Goal: Task Accomplishment & Management: Manage account settings

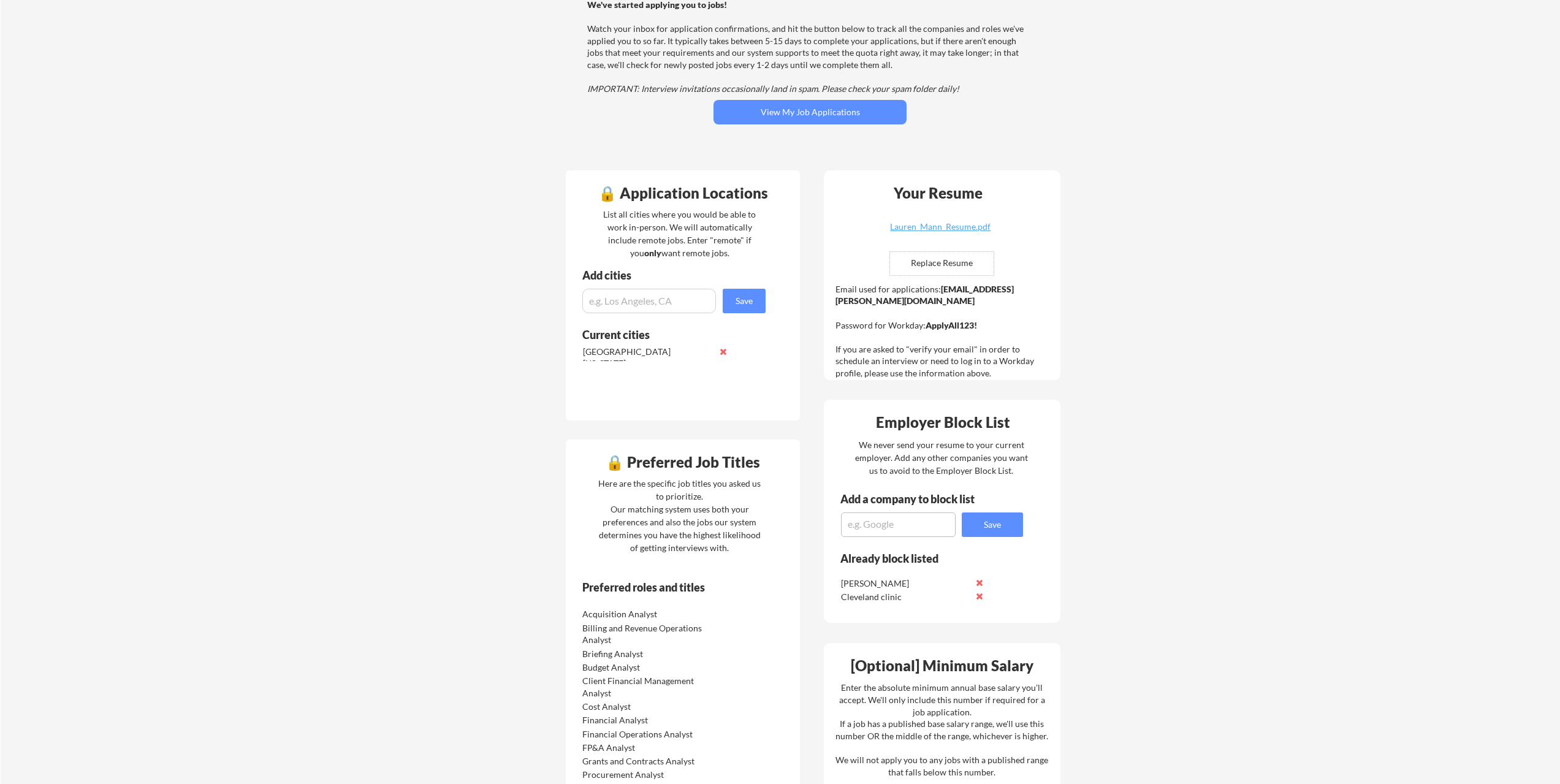
scroll to position [184, 0]
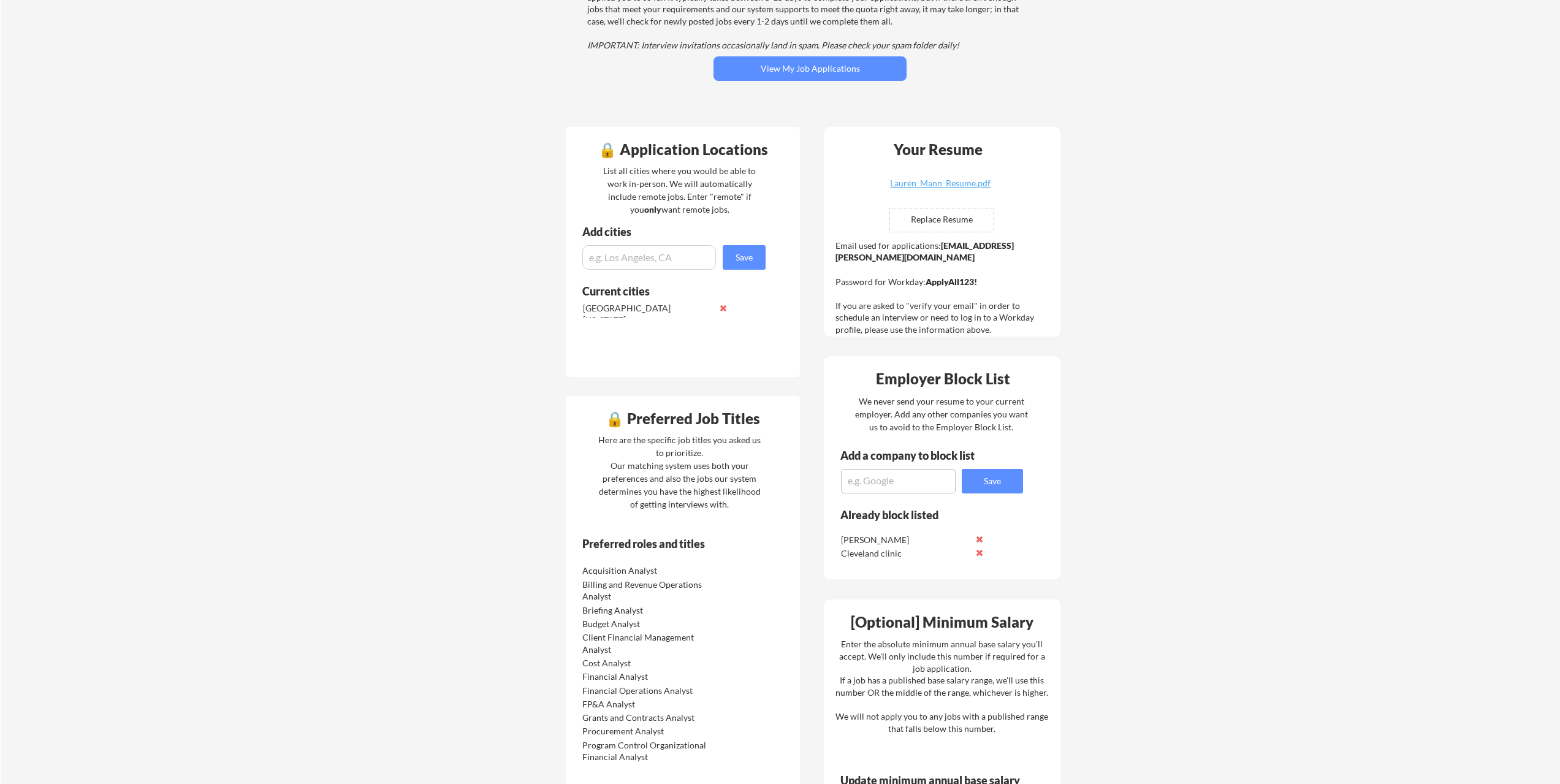
click at [648, 260] on input "input" at bounding box center [649, 257] width 134 height 24
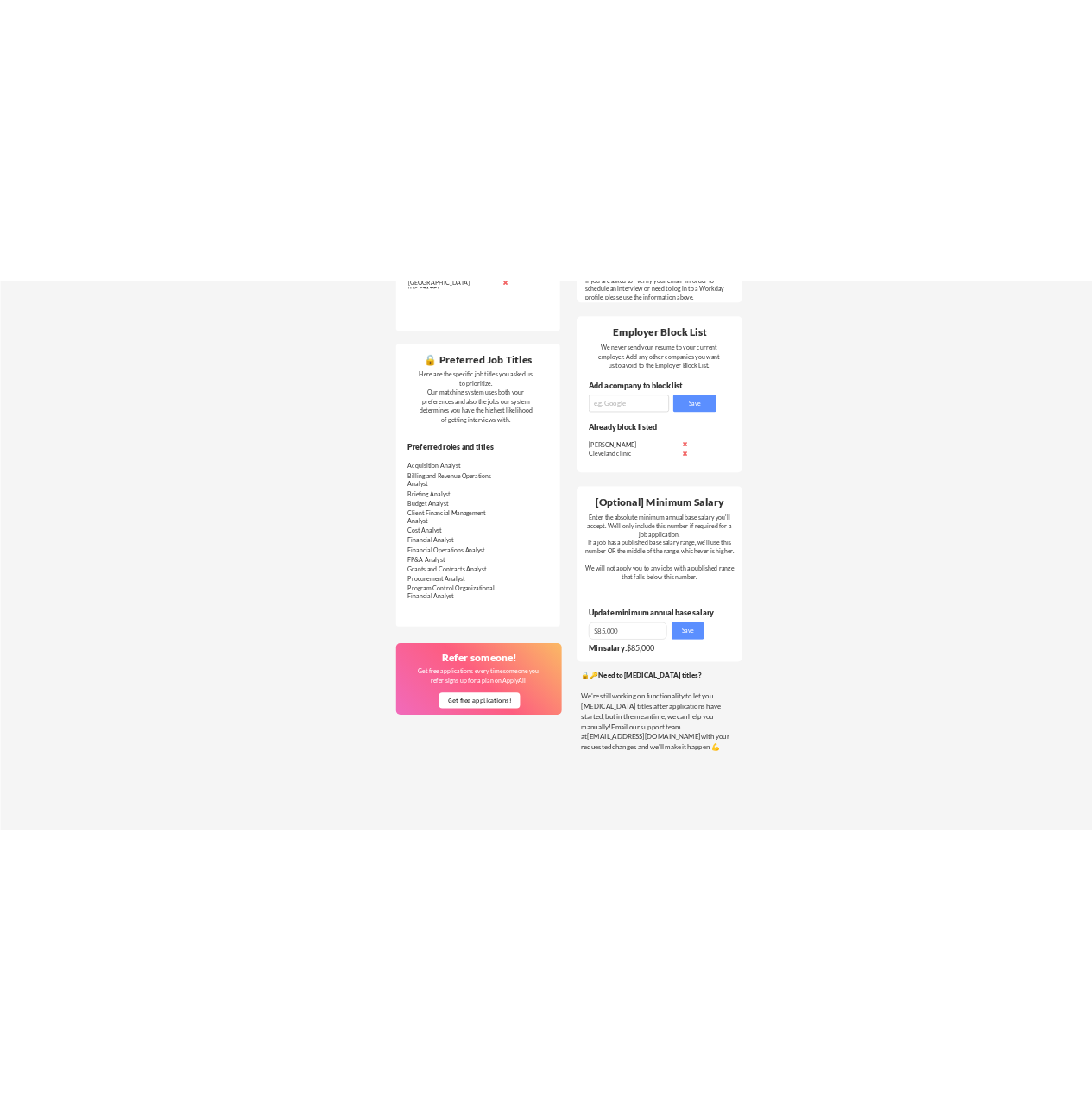
scroll to position [172, 0]
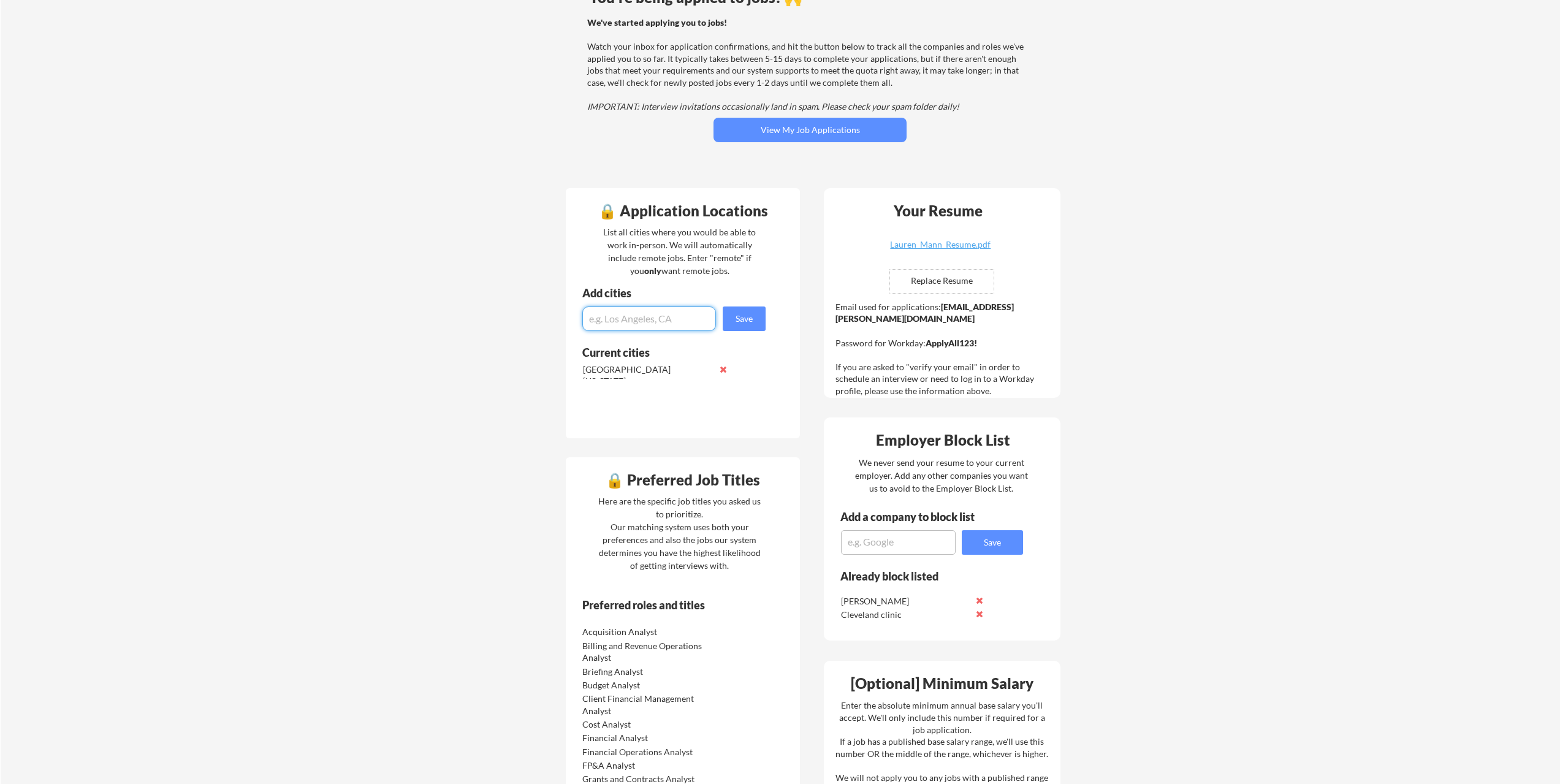
click at [662, 322] on input "input" at bounding box center [649, 318] width 134 height 24
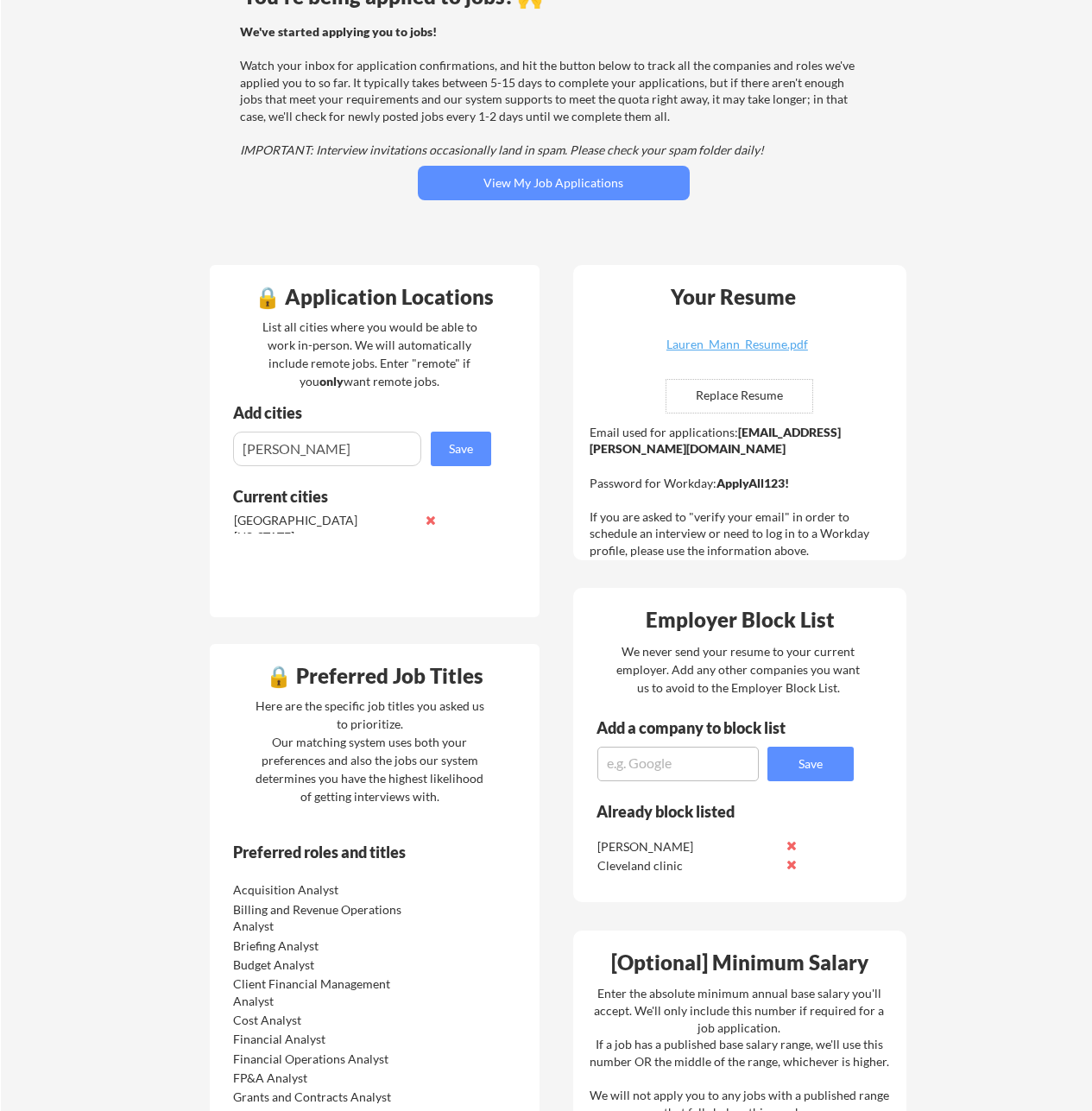
click at [329, 451] on input "input" at bounding box center [326, 448] width 188 height 34
drag, startPoint x: 313, startPoint y: 451, endPoint x: 168, endPoint y: 444, distance: 145.2
click at [168, 444] on div "Your Dashboard You're being applied to jobs! 🙌 We've started applying you to jo…" at bounding box center [546, 800] width 1091 height 1808
type input "[GEOGRAPHIC_DATA], [GEOGRAPHIC_DATA]"
click at [463, 443] on button "Save" at bounding box center [460, 448] width 60 height 34
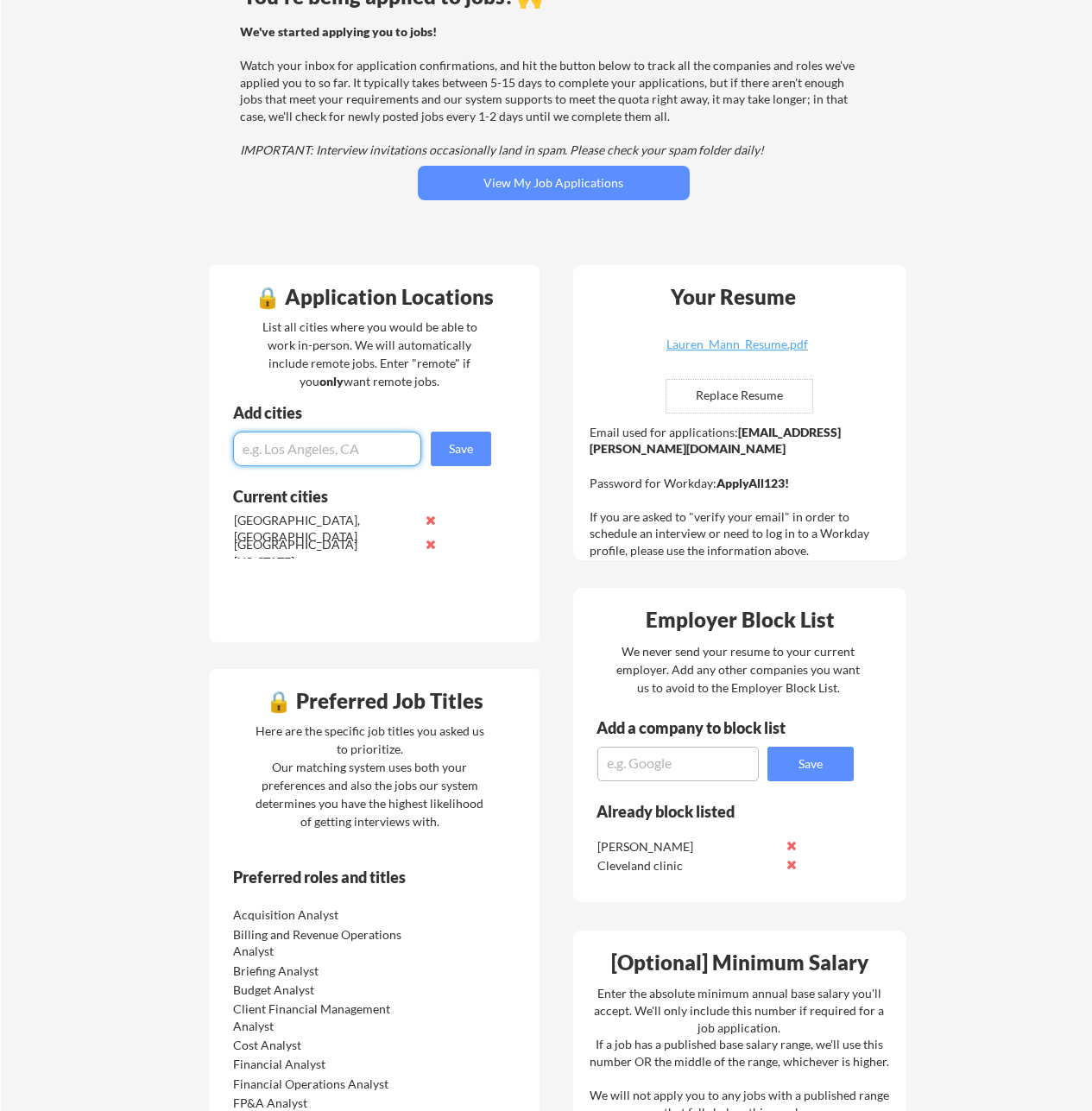
click at [322, 450] on input "input" at bounding box center [326, 448] width 188 height 34
type input "[GEOGRAPHIC_DATA], [GEOGRAPHIC_DATA]"
click at [477, 443] on button "Save" at bounding box center [460, 448] width 60 height 34
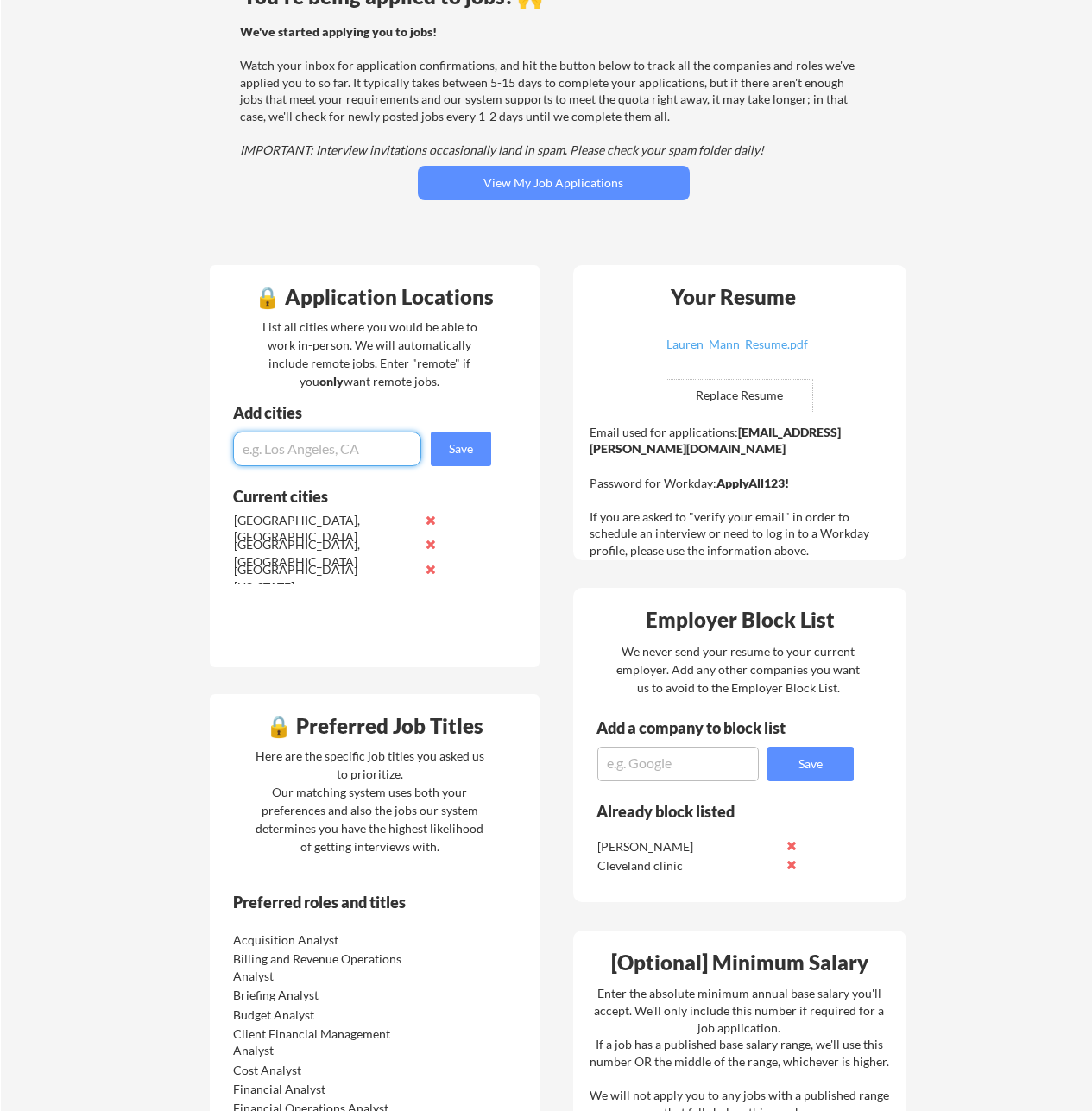
click at [314, 451] on input "input" at bounding box center [326, 448] width 188 height 34
type input "[GEOGRAPHIC_DATA], [GEOGRAPHIC_DATA]"
click at [455, 451] on button "Save" at bounding box center [460, 448] width 60 height 34
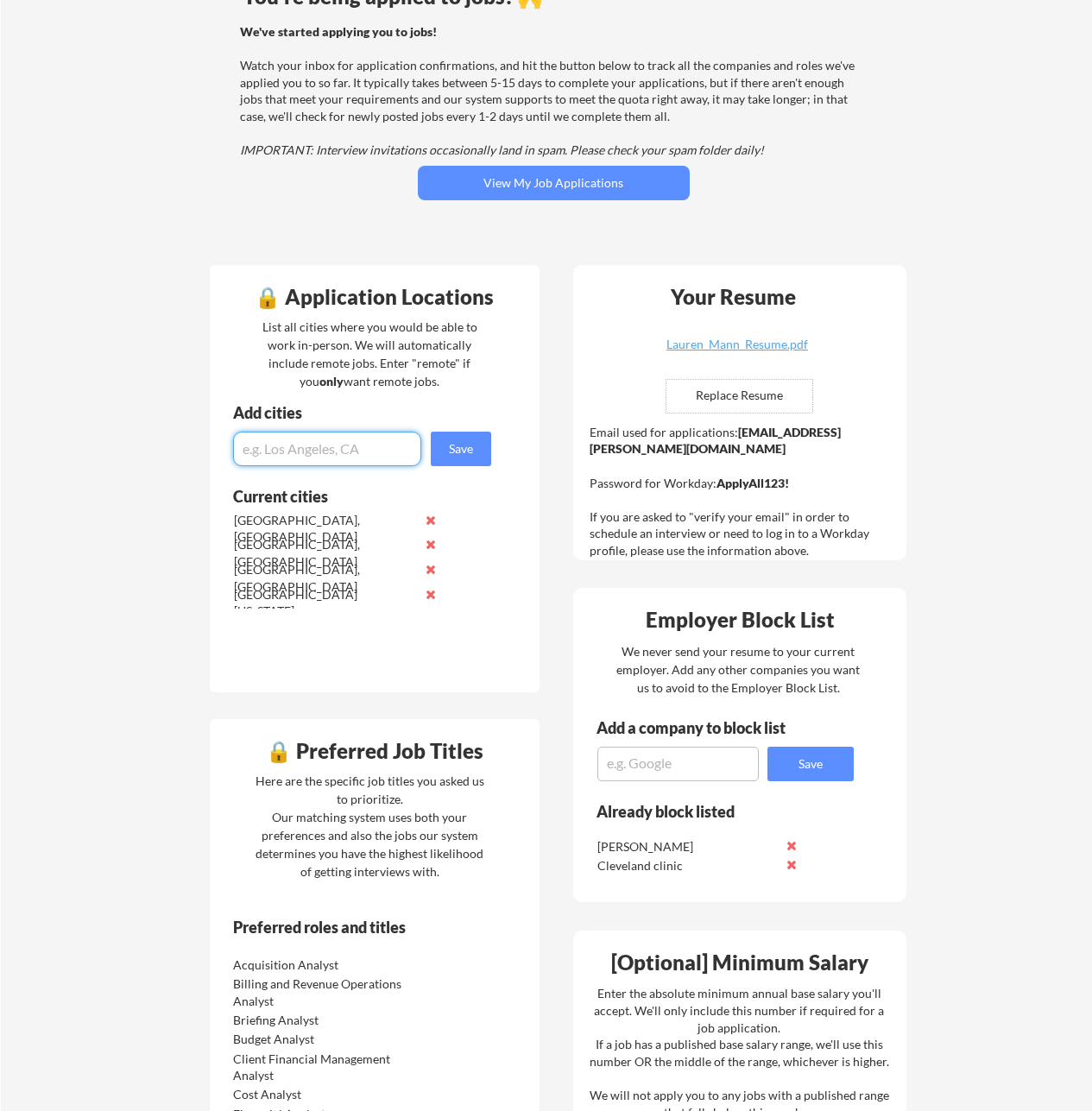
click at [312, 449] on input "input" at bounding box center [326, 448] width 188 height 34
type input "[GEOGRAPHIC_DATA], [GEOGRAPHIC_DATA]"
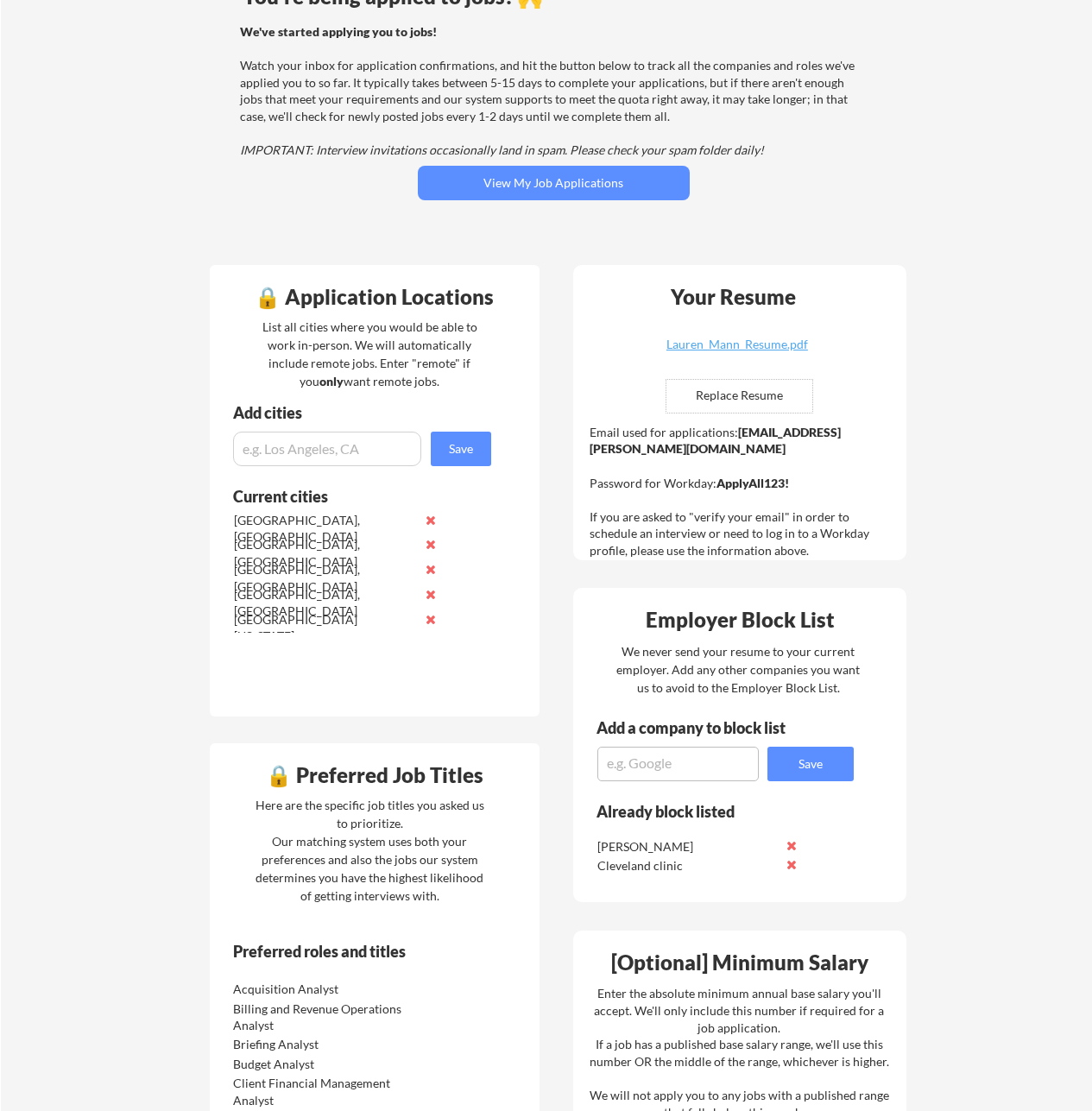
click at [309, 442] on input "input" at bounding box center [326, 448] width 188 height 34
type input "[GEOGRAPHIC_DATA], [GEOGRAPHIC_DATA]"
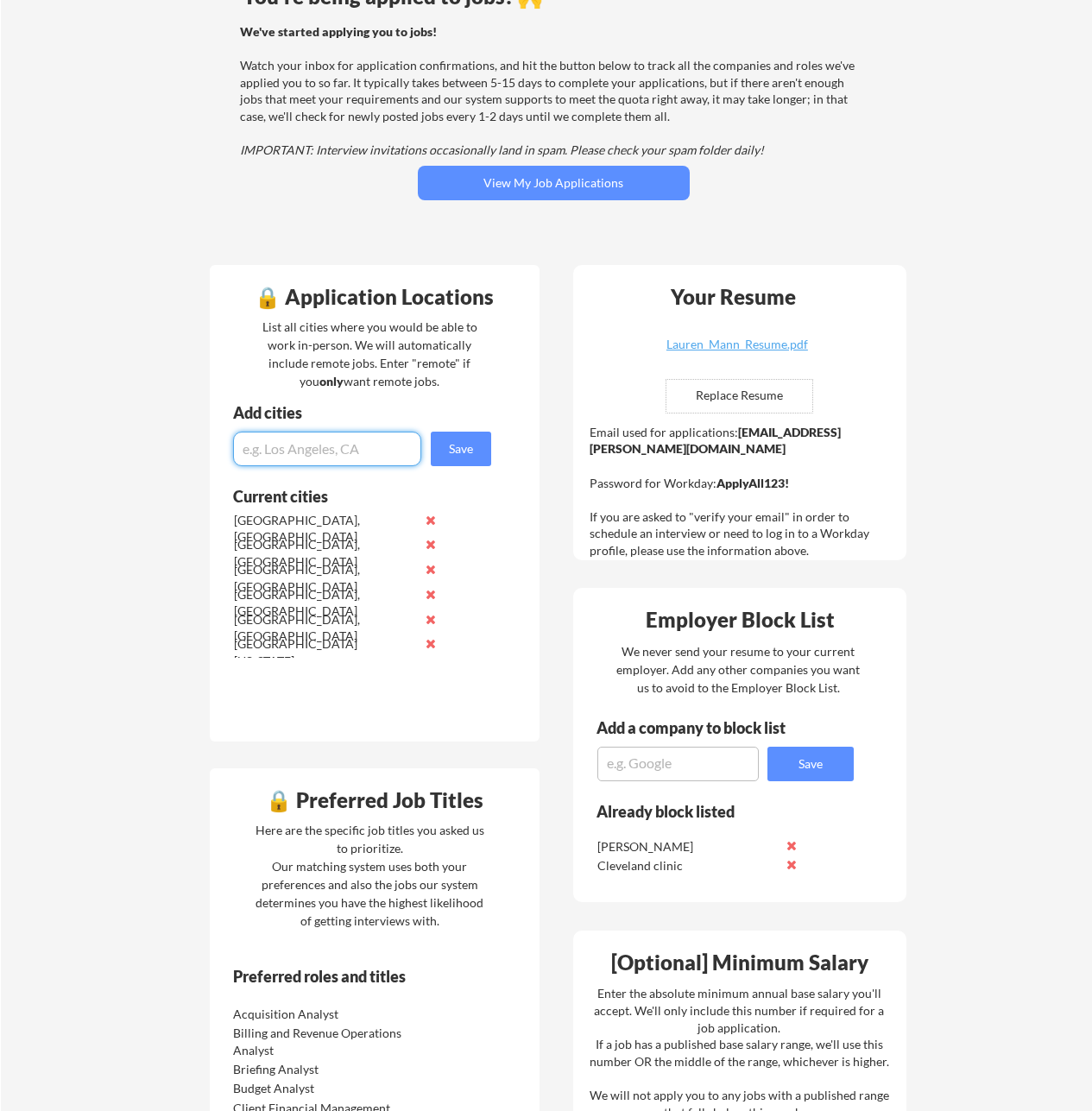
click at [314, 436] on input "input" at bounding box center [326, 448] width 188 height 34
type input "[GEOGRAPHIC_DATA], [GEOGRAPHIC_DATA]"
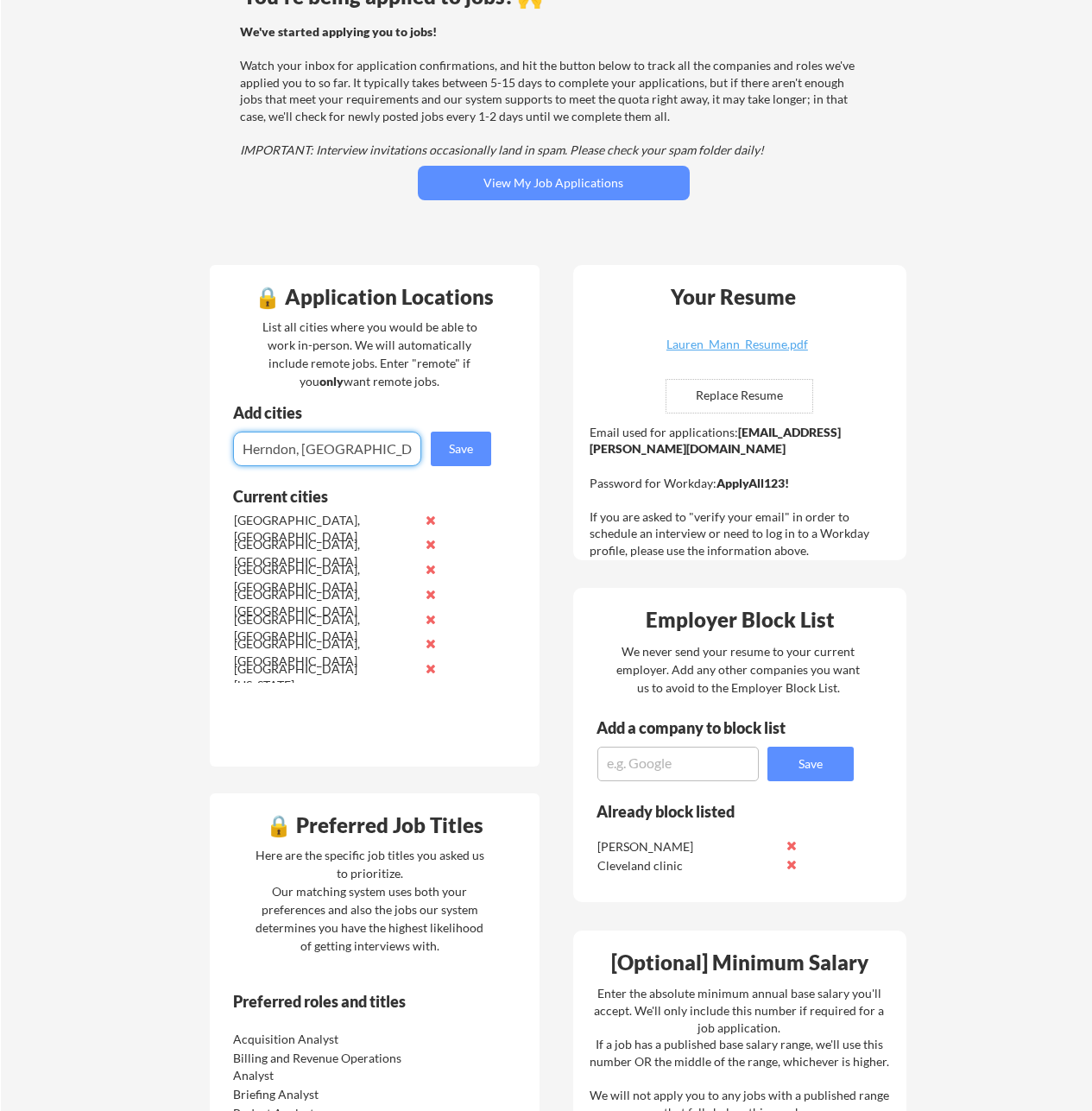
type input "Herndon, [GEOGRAPHIC_DATA]"
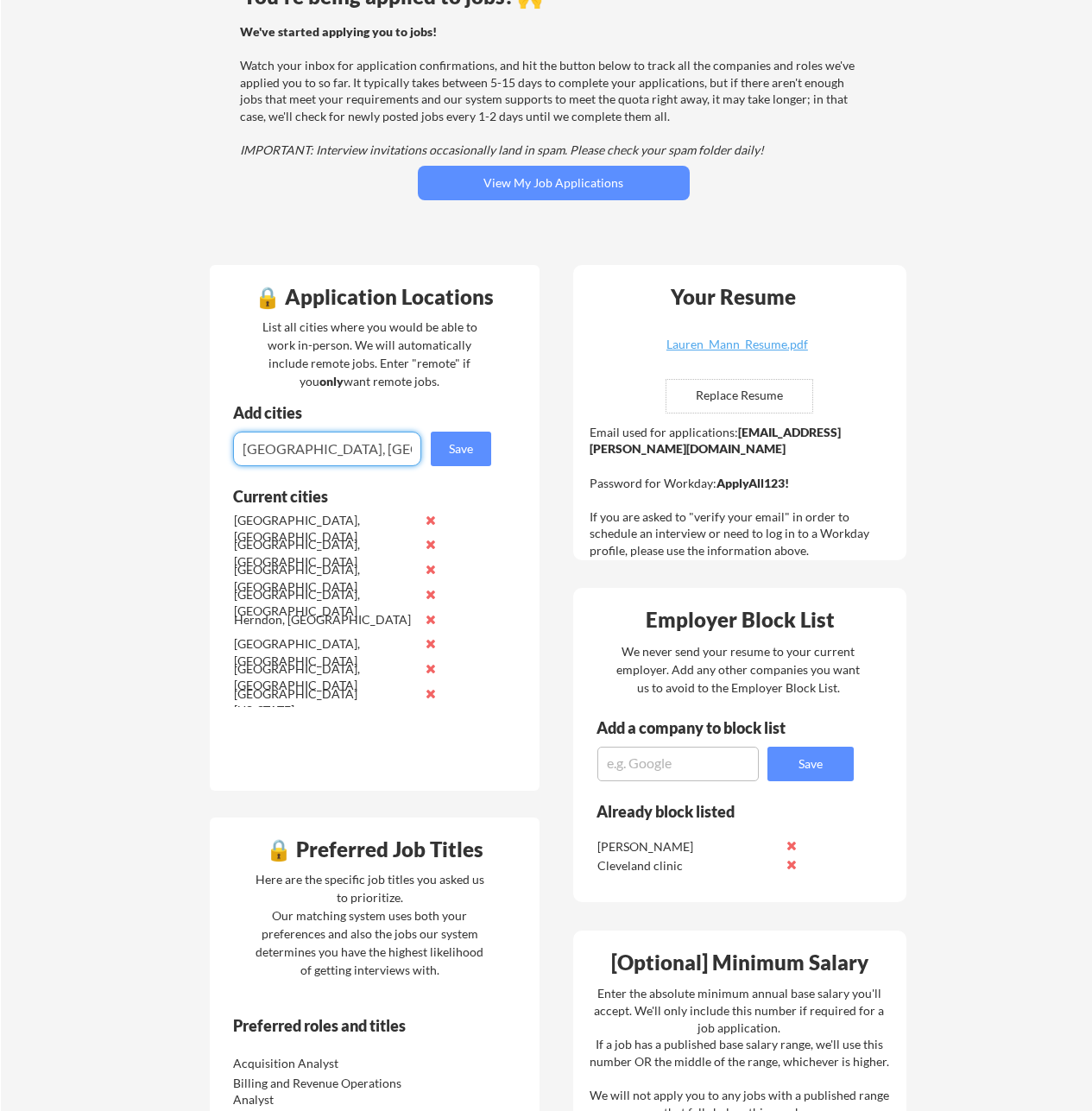
type input "[GEOGRAPHIC_DATA], [GEOGRAPHIC_DATA]"
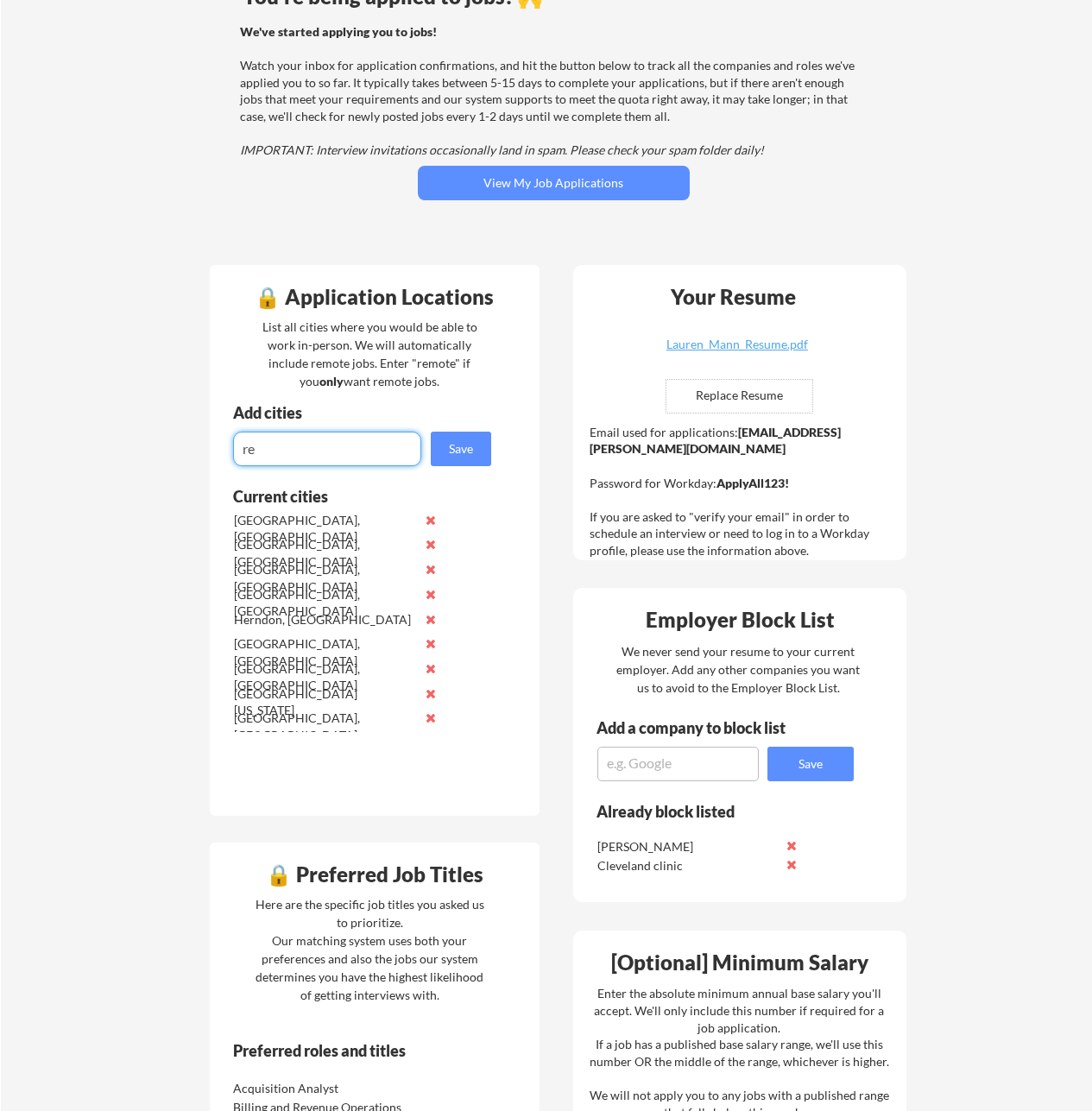
type input "r"
type input "Reston, [GEOGRAPHIC_DATA]"
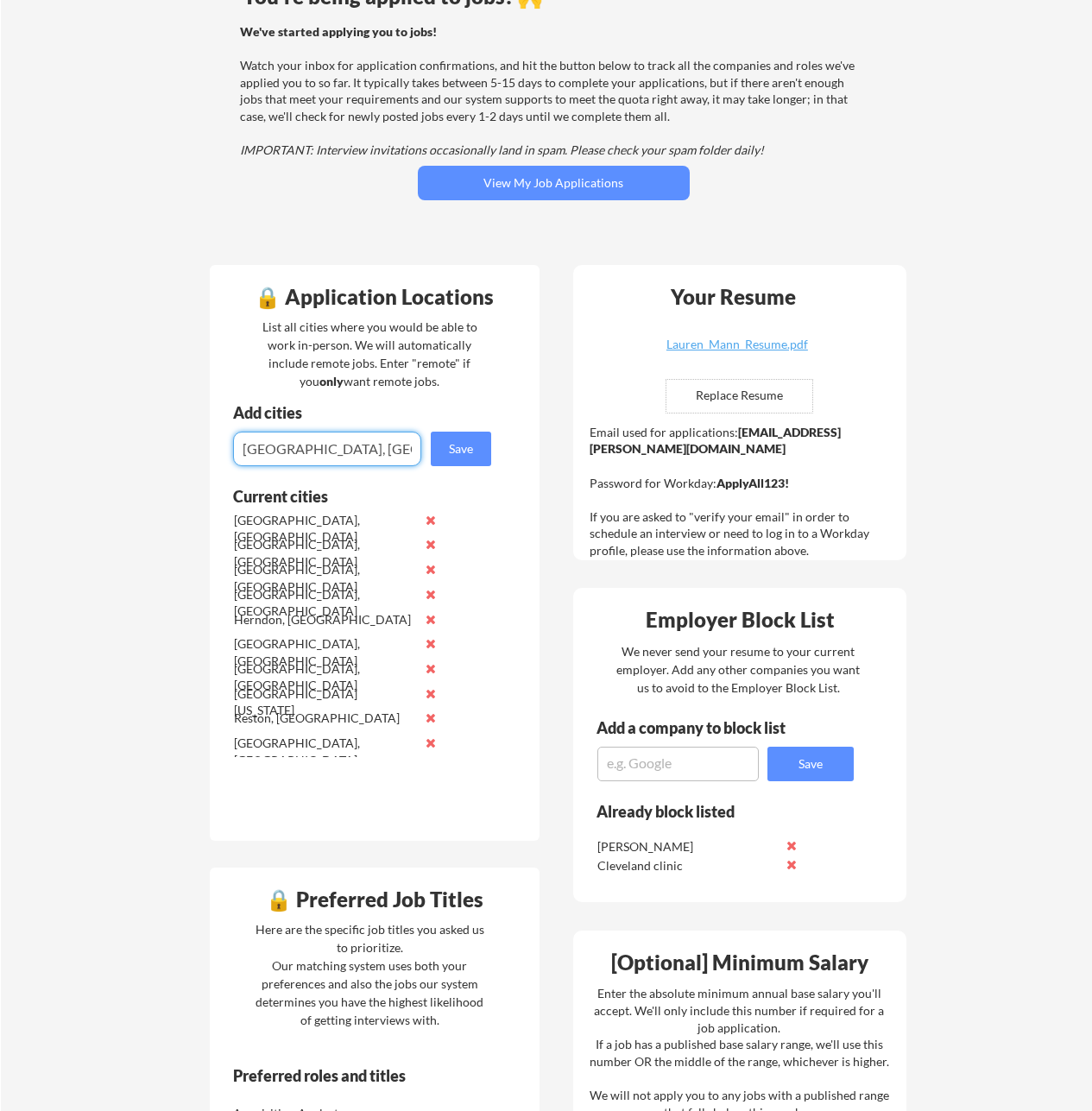
type input "[GEOGRAPHIC_DATA], [GEOGRAPHIC_DATA]"
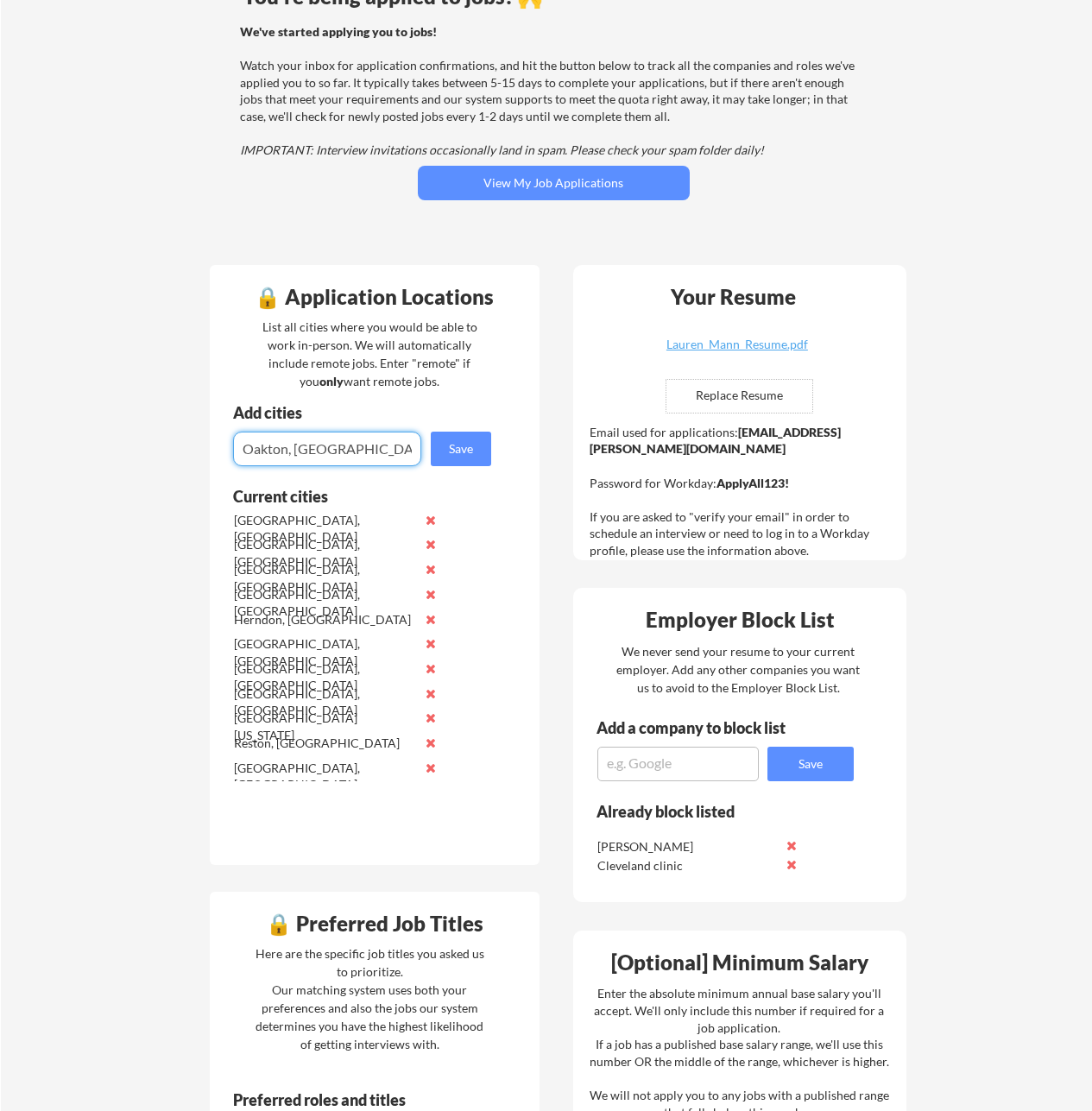
type input "Oakton, [GEOGRAPHIC_DATA]"
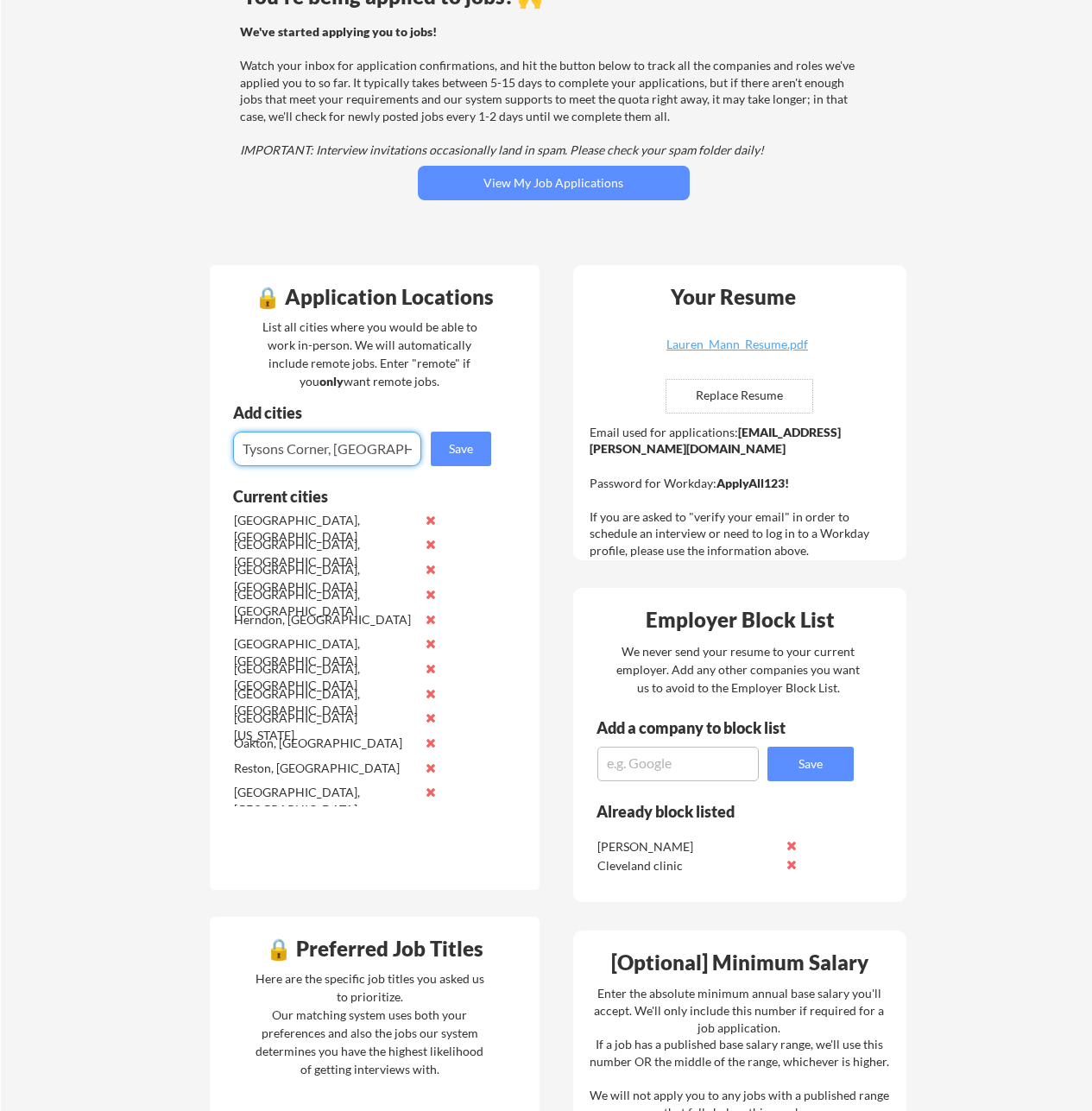
type input "Tysons Corner, [GEOGRAPHIC_DATA]"
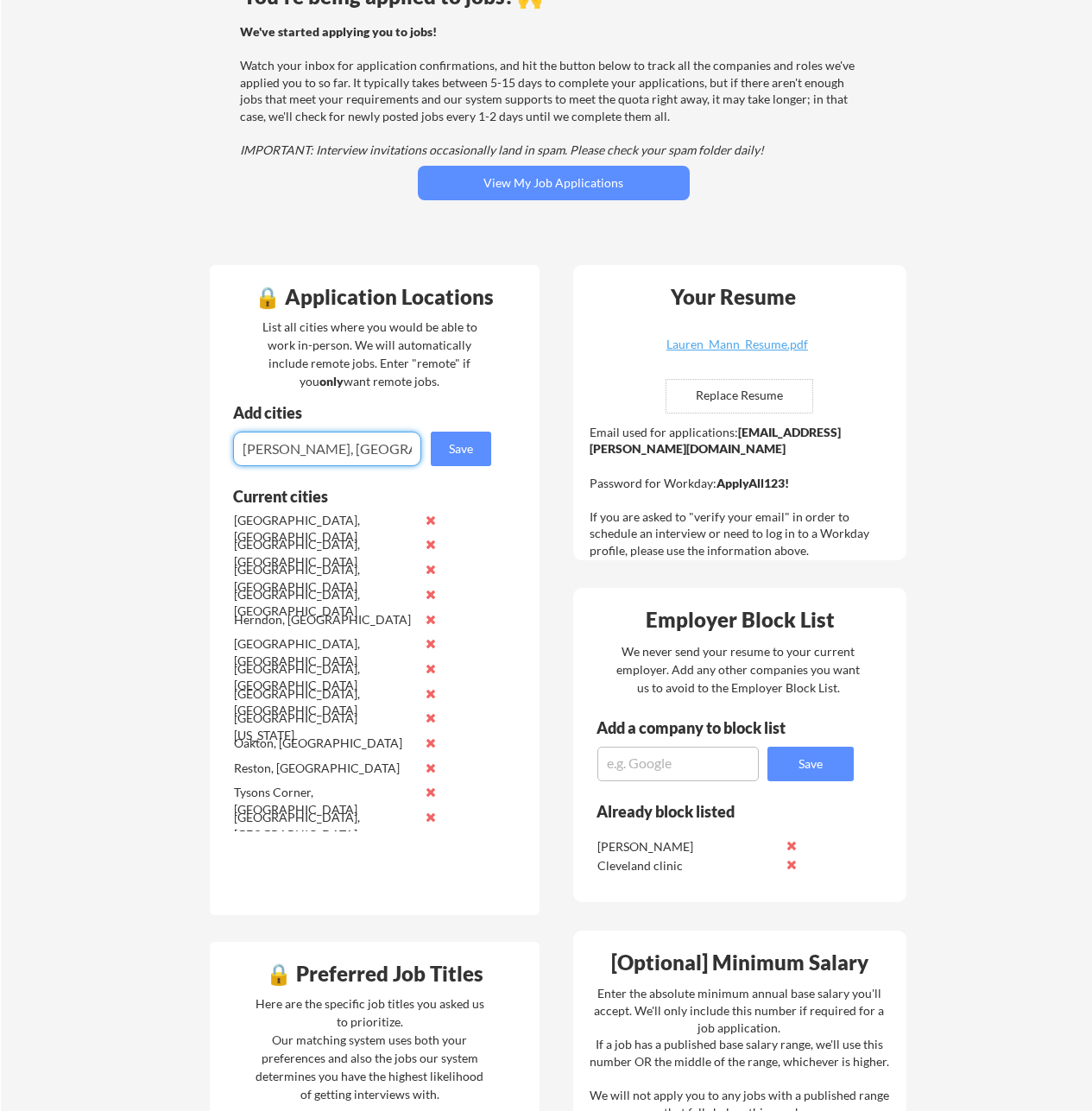
type input "[PERSON_NAME], [GEOGRAPHIC_DATA]"
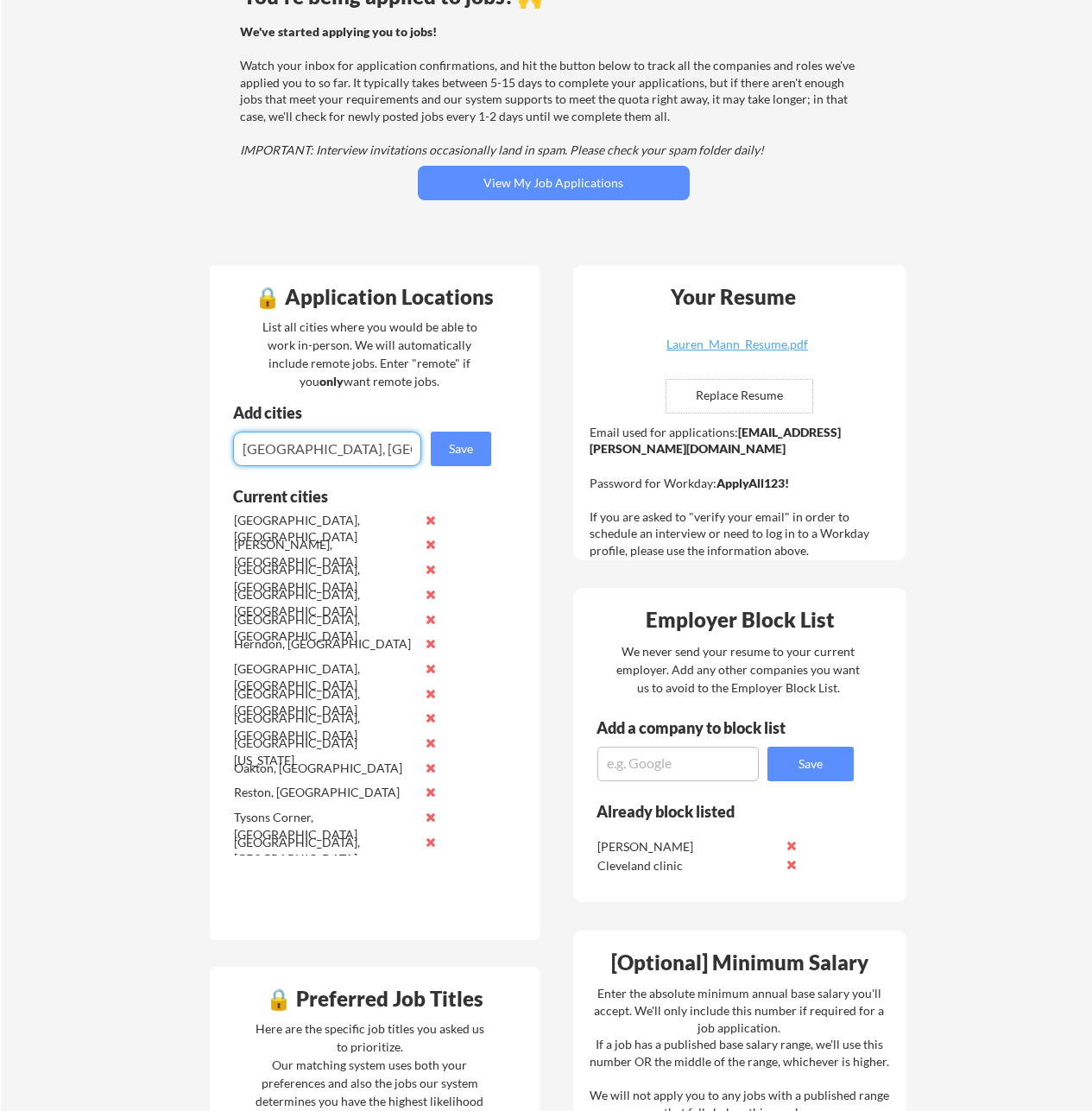
type input "[GEOGRAPHIC_DATA], [GEOGRAPHIC_DATA]"
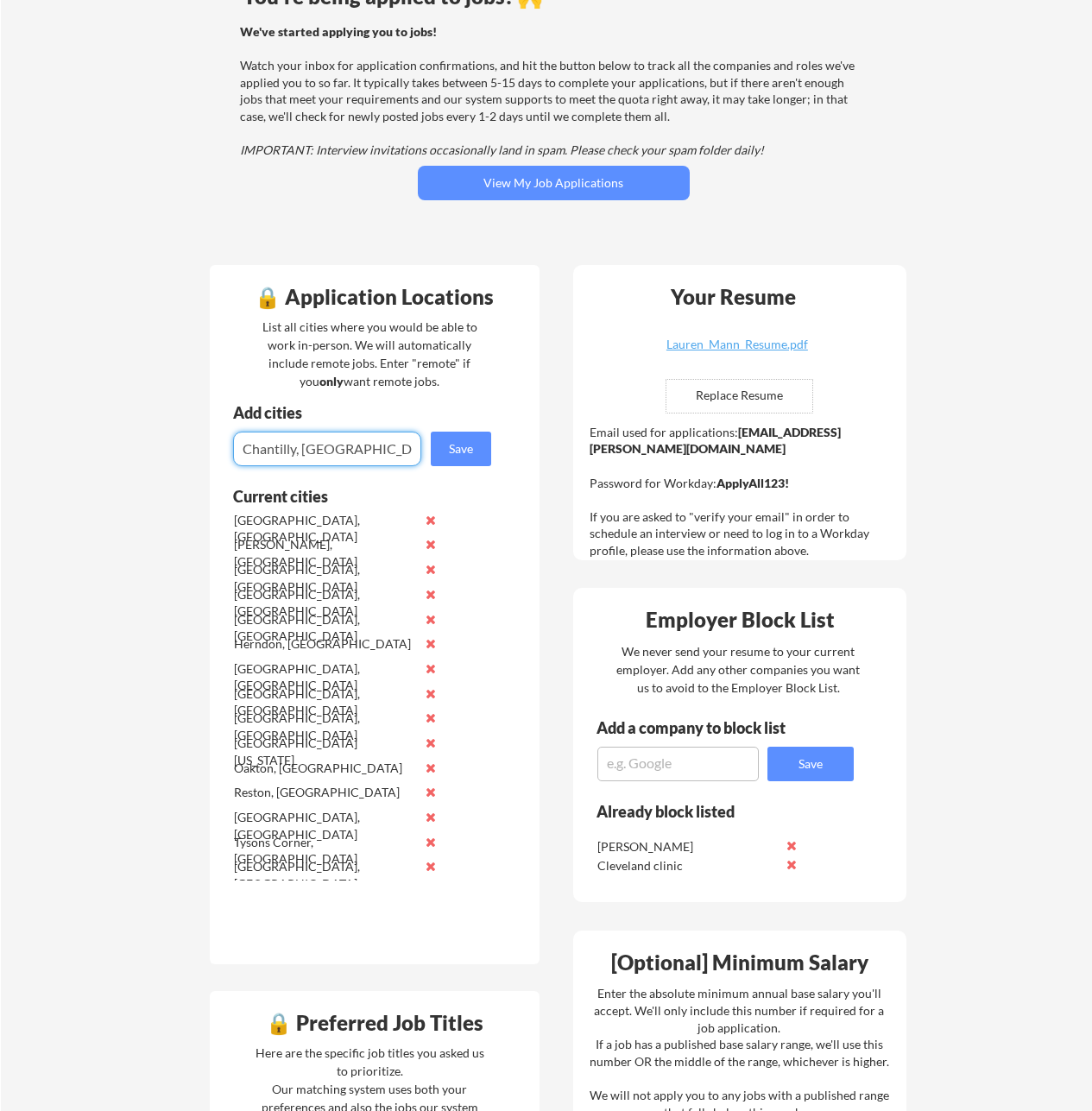
type input "Chantilly, [GEOGRAPHIC_DATA]"
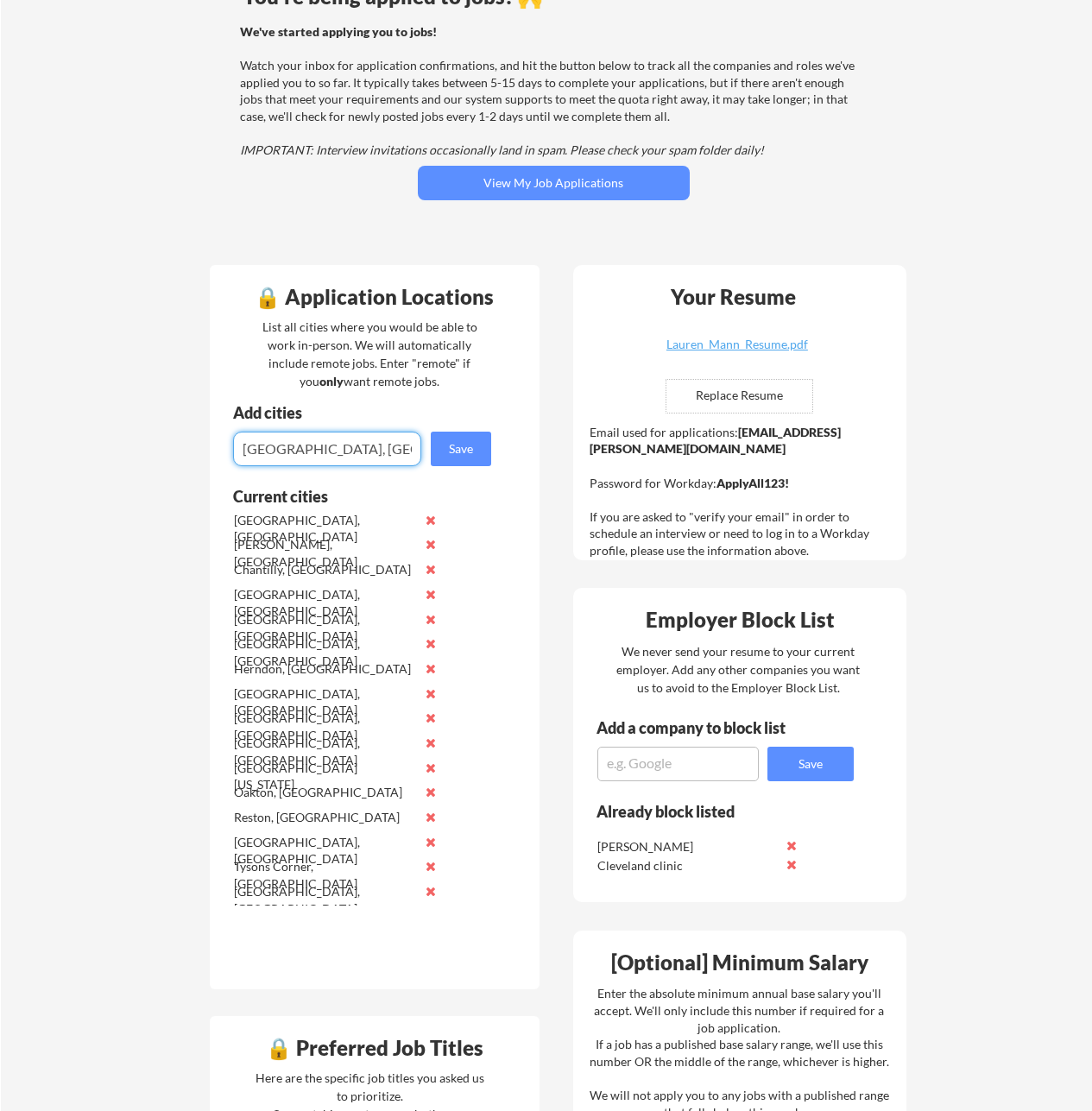
type input "[GEOGRAPHIC_DATA], [GEOGRAPHIC_DATA]"
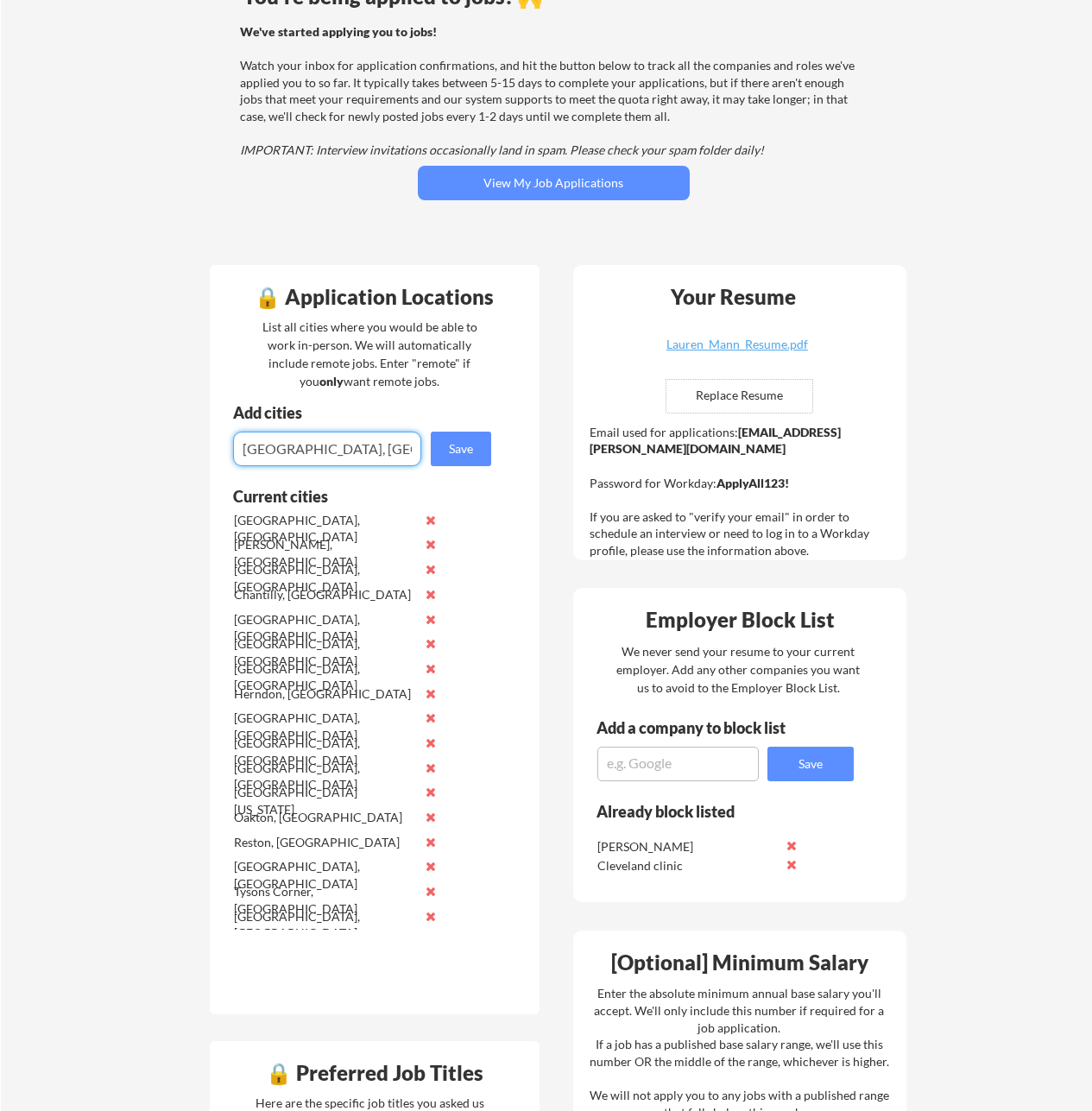
type input "[GEOGRAPHIC_DATA], [GEOGRAPHIC_DATA]"
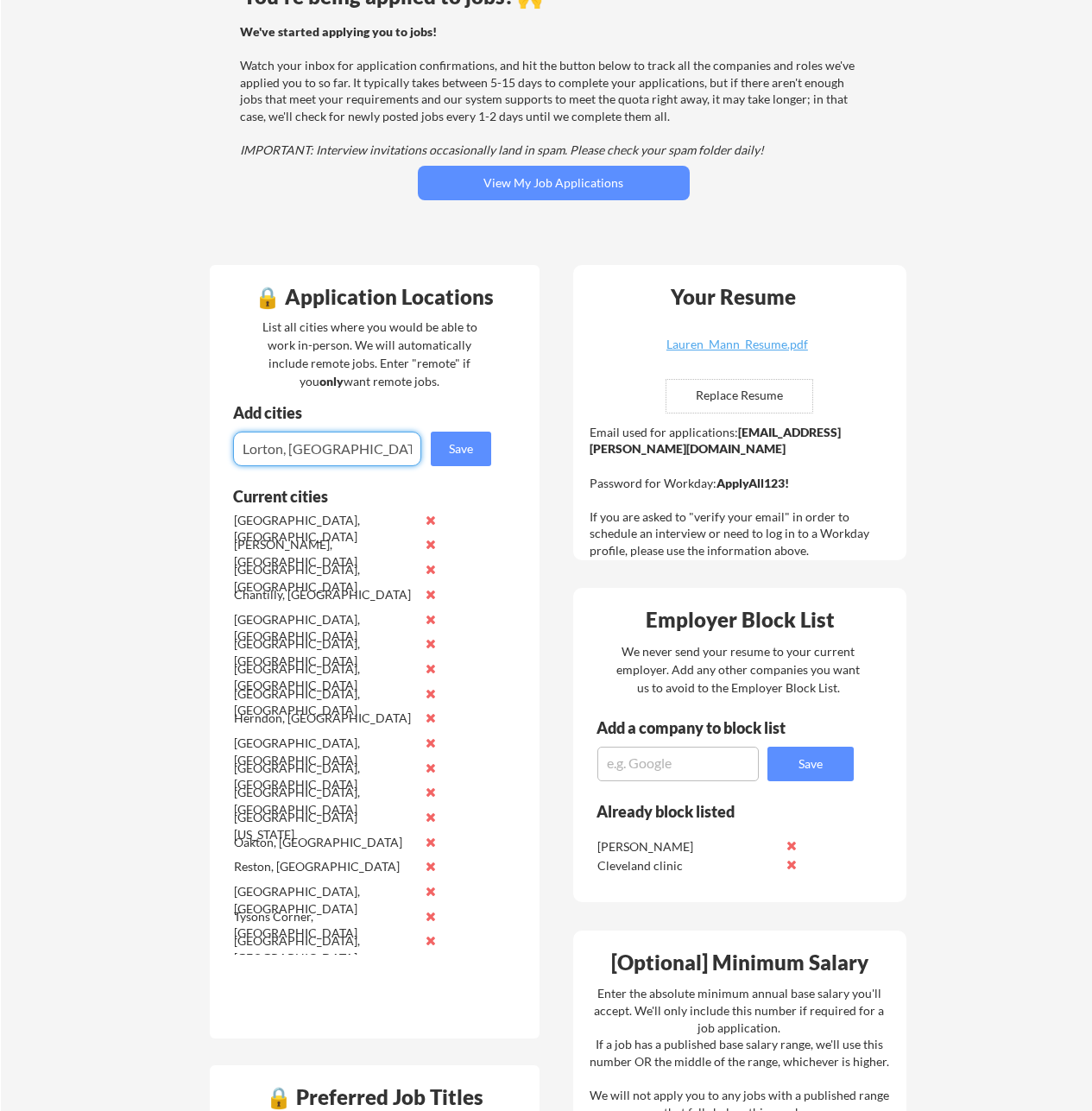
type input "Lorton, [GEOGRAPHIC_DATA]"
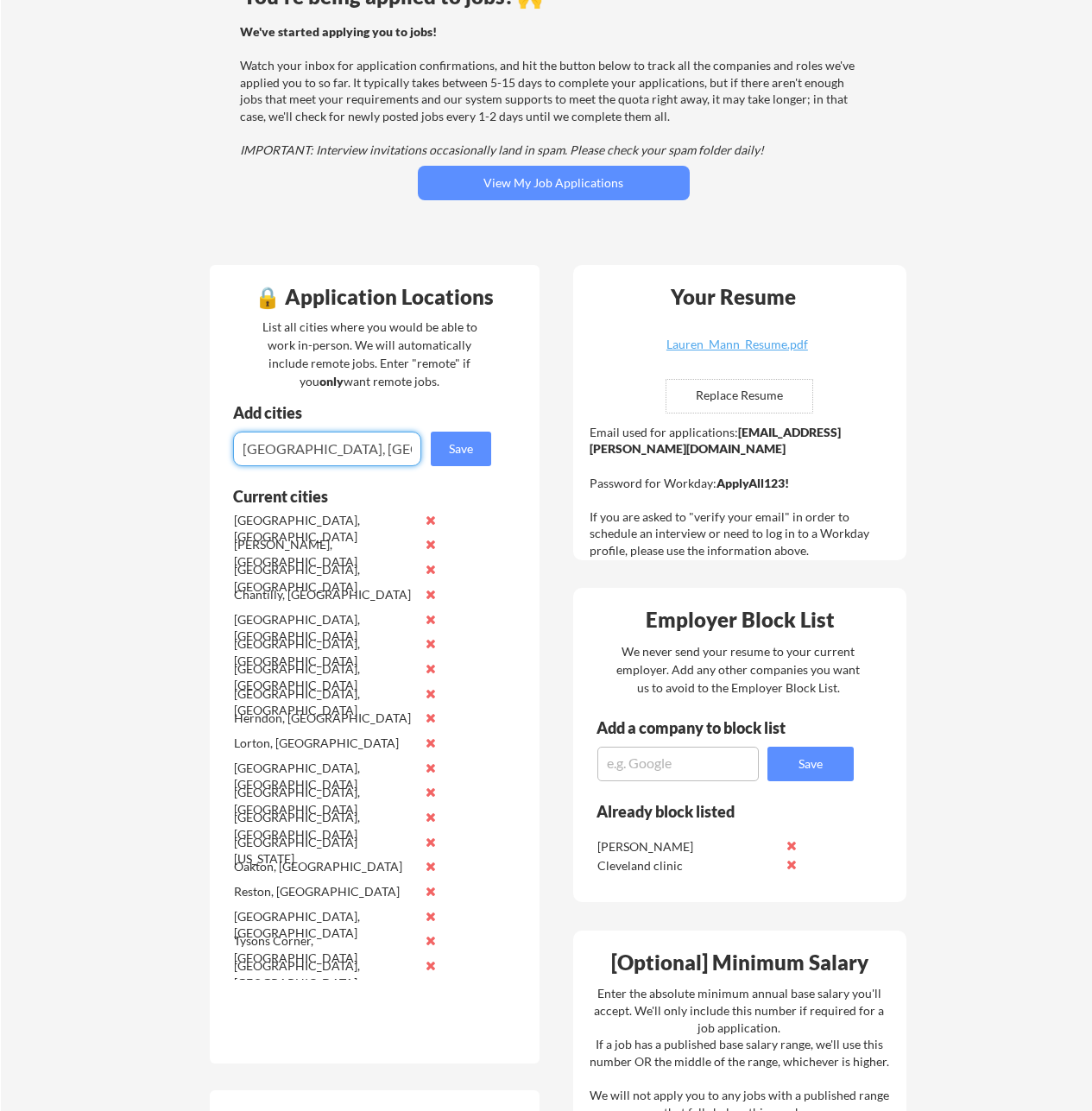
type input "[GEOGRAPHIC_DATA], [GEOGRAPHIC_DATA]"
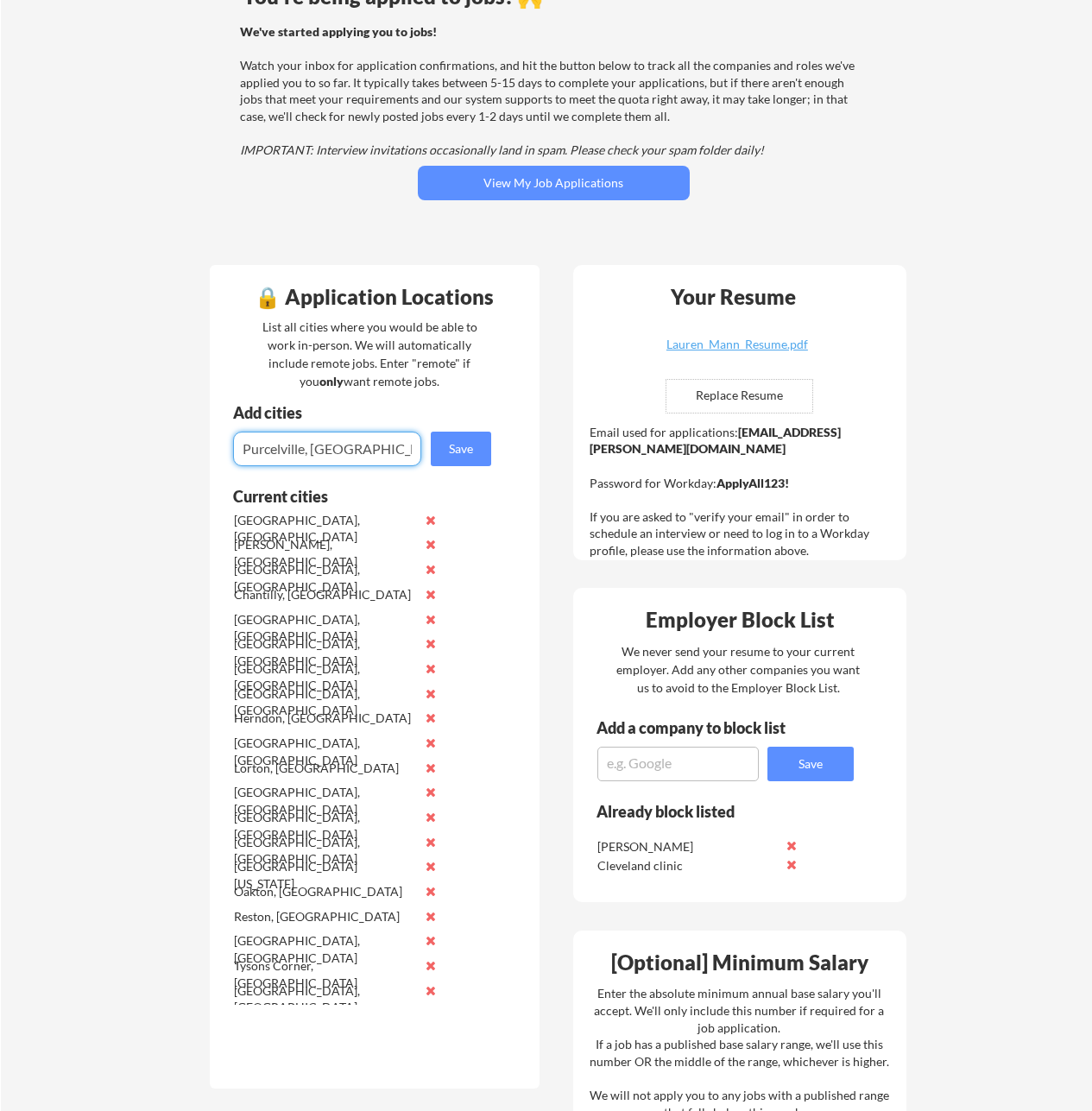
type input "Purcelville, [GEOGRAPHIC_DATA]"
click at [302, 447] on input "input" at bounding box center [326, 448] width 188 height 34
type input "[GEOGRAPHIC_DATA], [GEOGRAPHIC_DATA]"
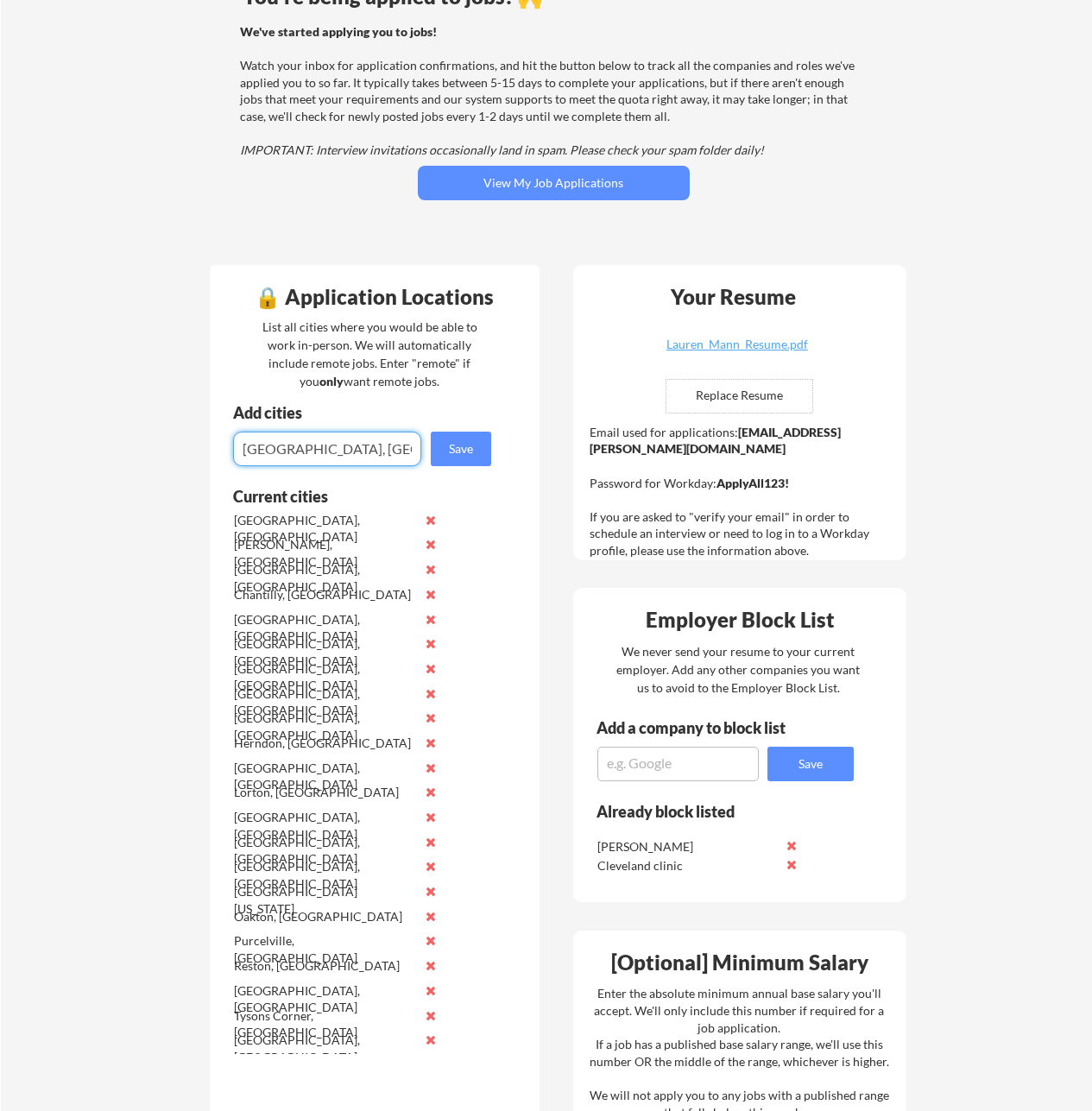
type input "[GEOGRAPHIC_DATA], [GEOGRAPHIC_DATA]"
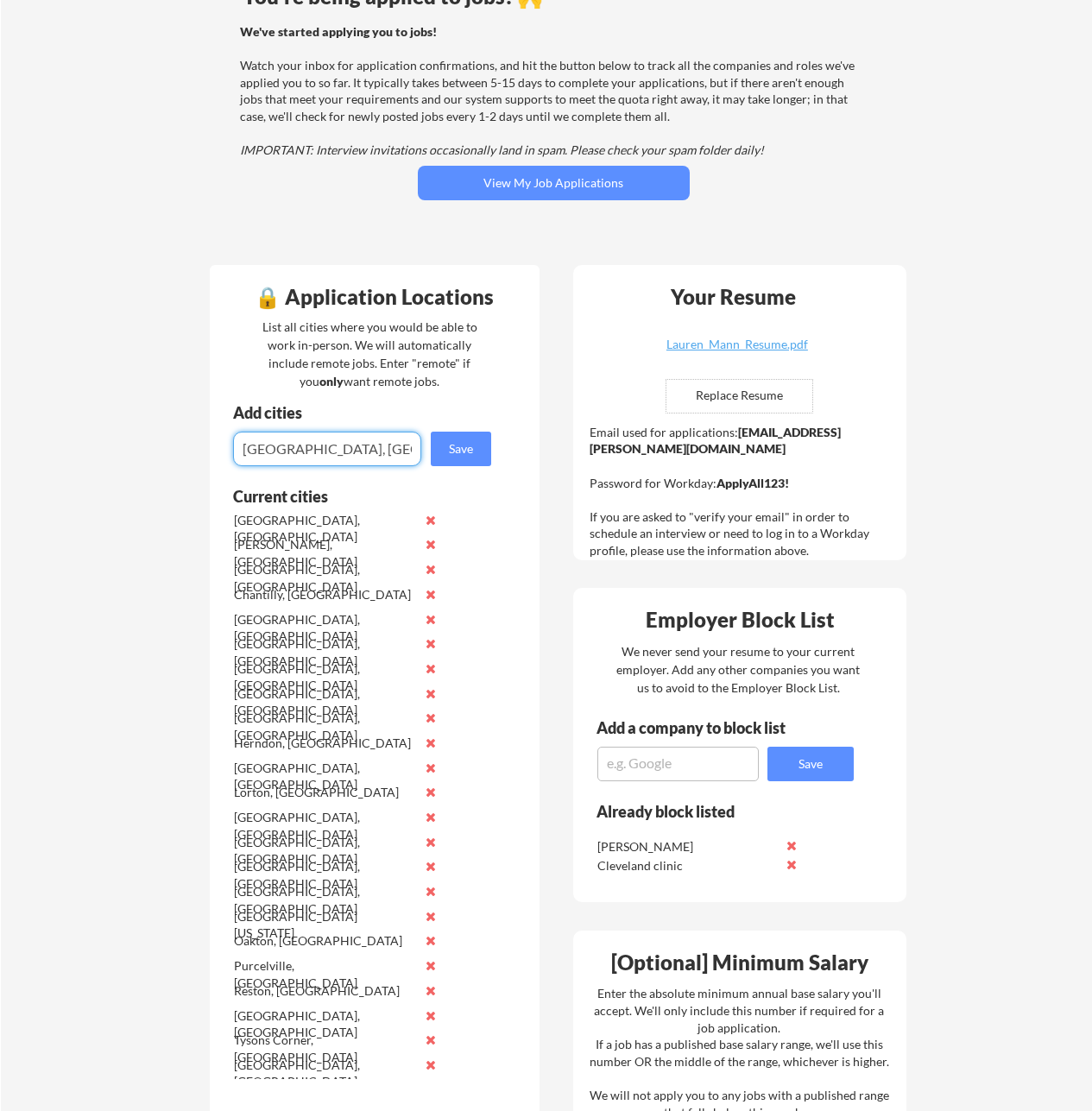
type input "[GEOGRAPHIC_DATA], [GEOGRAPHIC_DATA]"
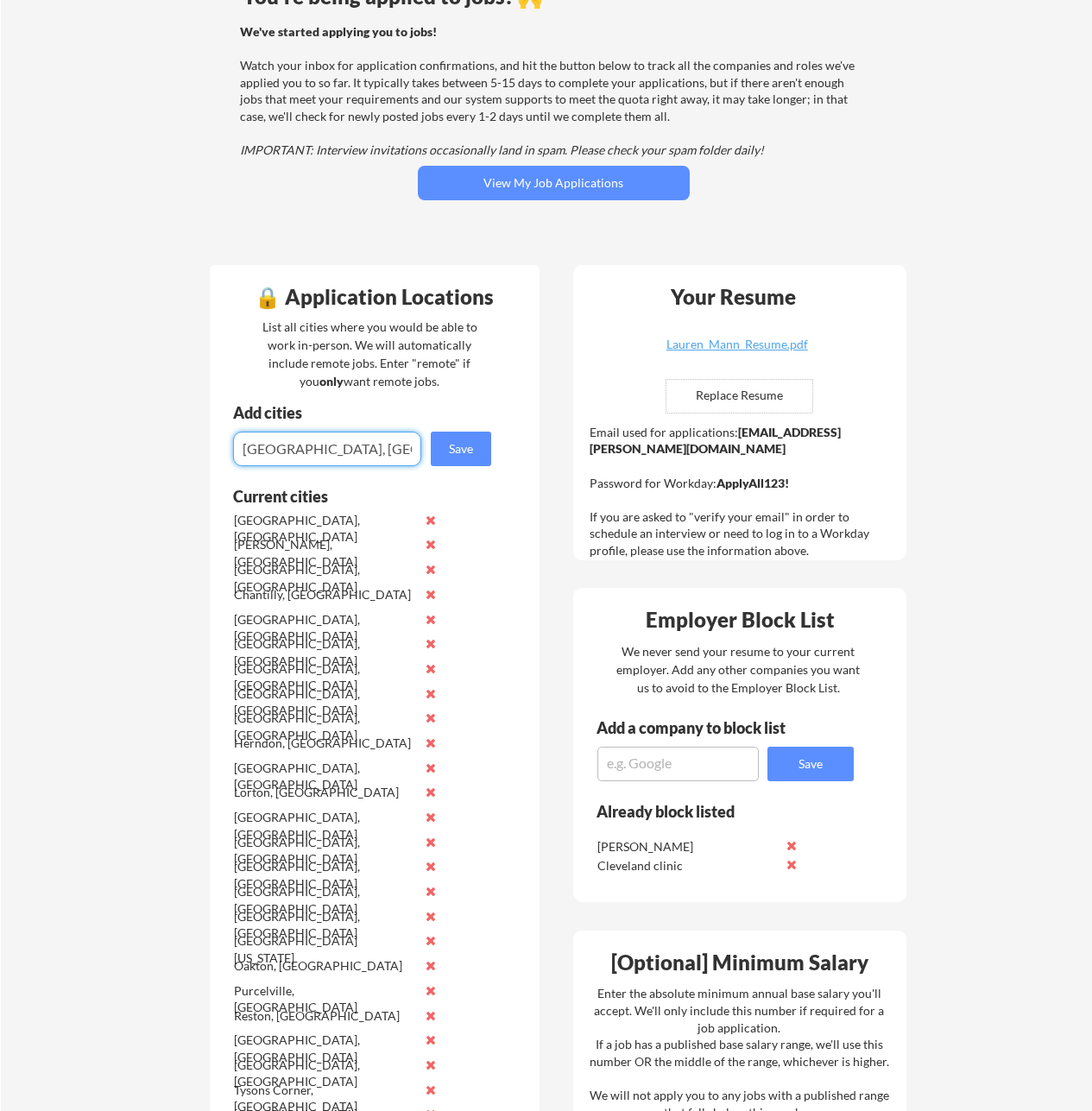
type input "[GEOGRAPHIC_DATA], [GEOGRAPHIC_DATA]"
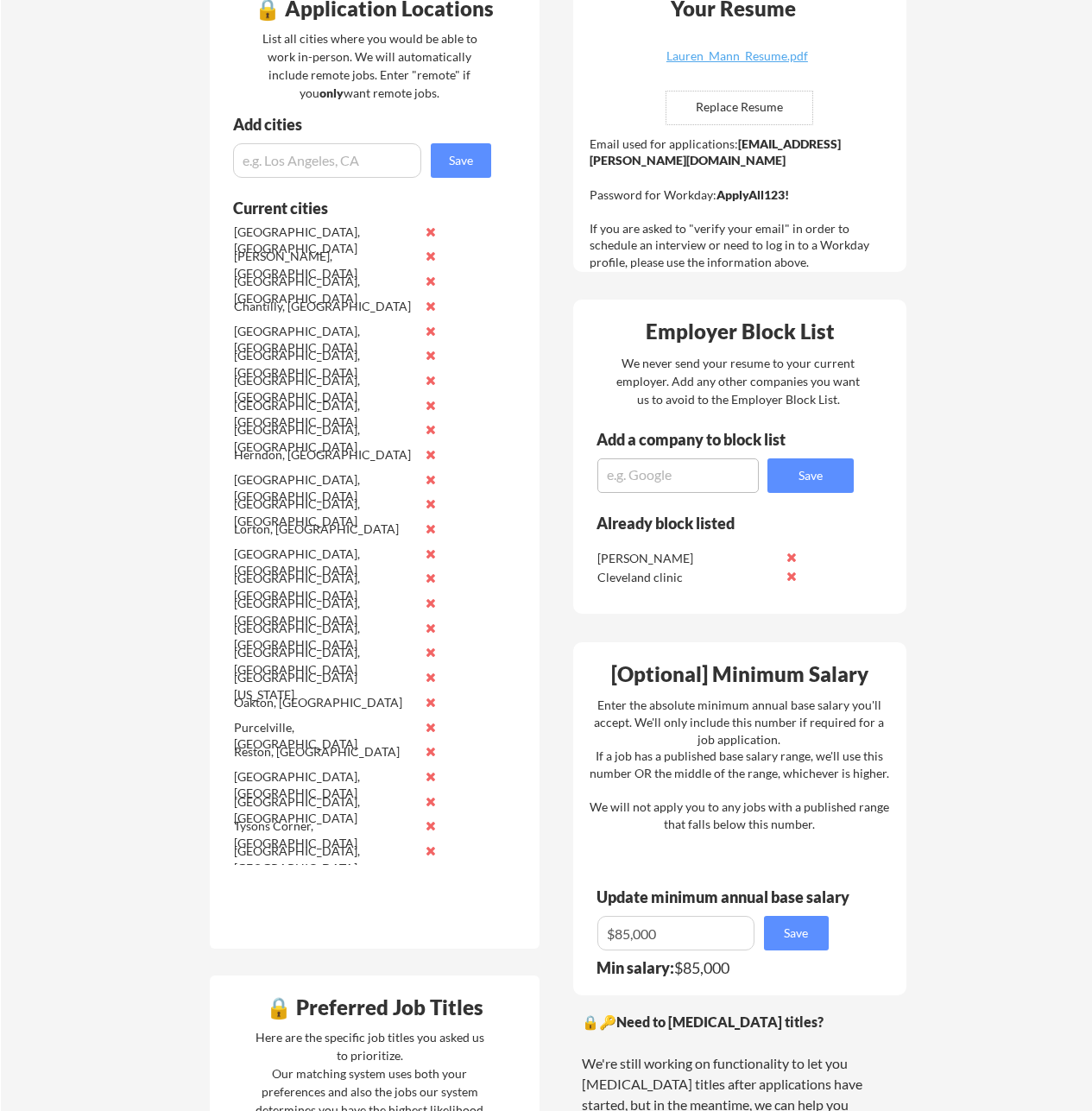
scroll to position [431, 0]
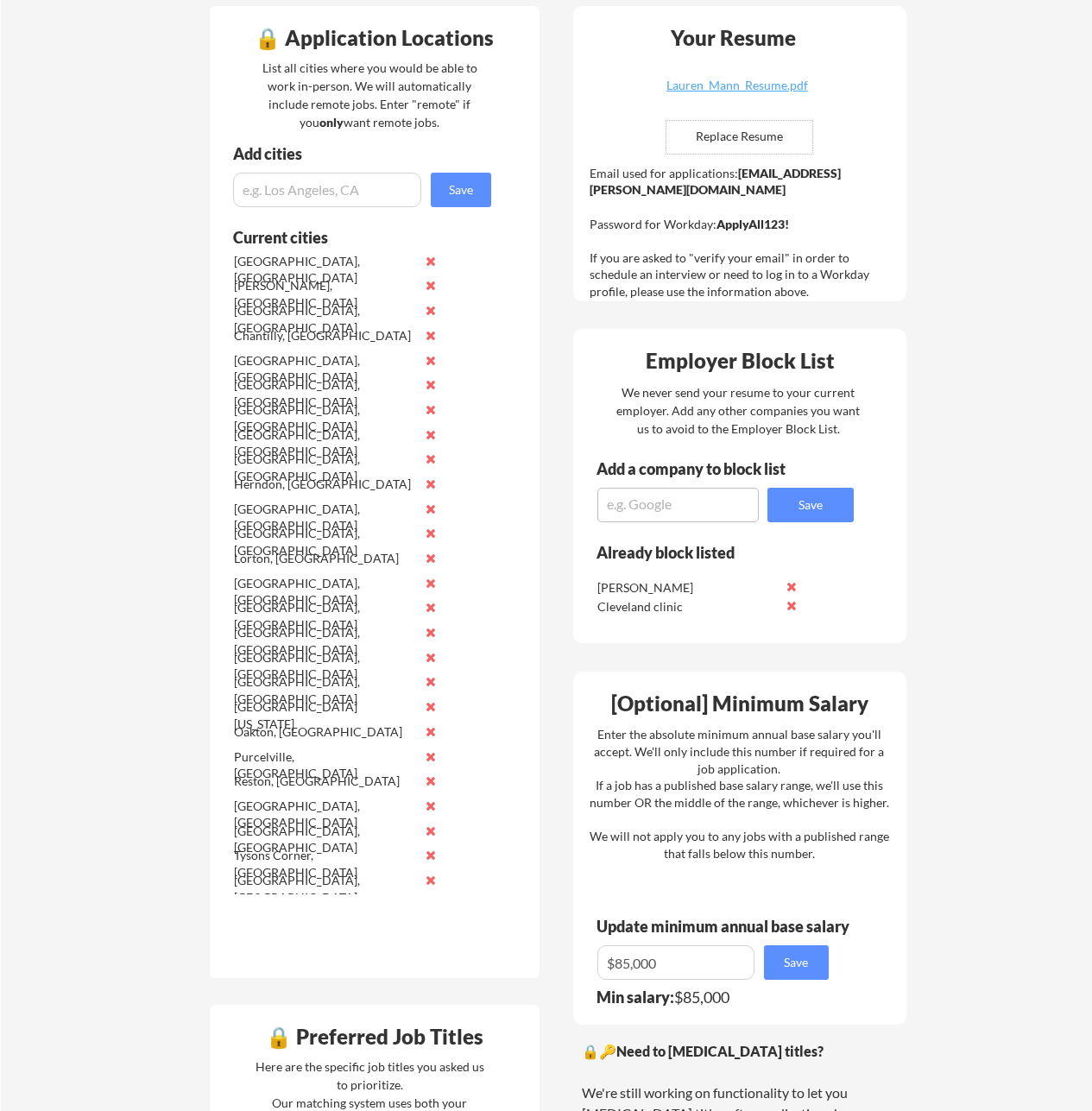
click at [302, 182] on input "input" at bounding box center [326, 189] width 188 height 34
type input "[GEOGRAPHIC_DATA], [GEOGRAPHIC_DATA]"
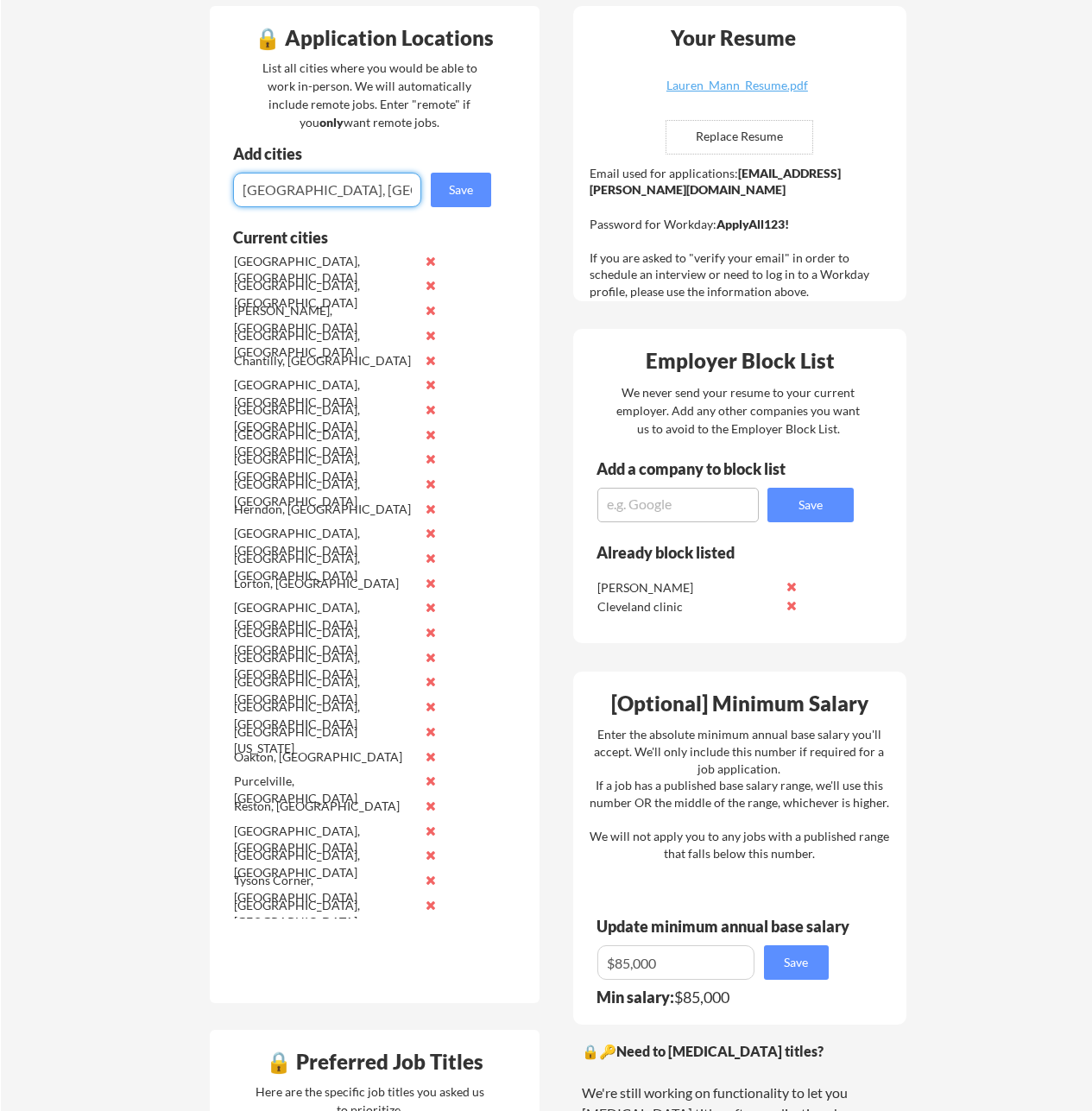
type input "[GEOGRAPHIC_DATA], [GEOGRAPHIC_DATA]"
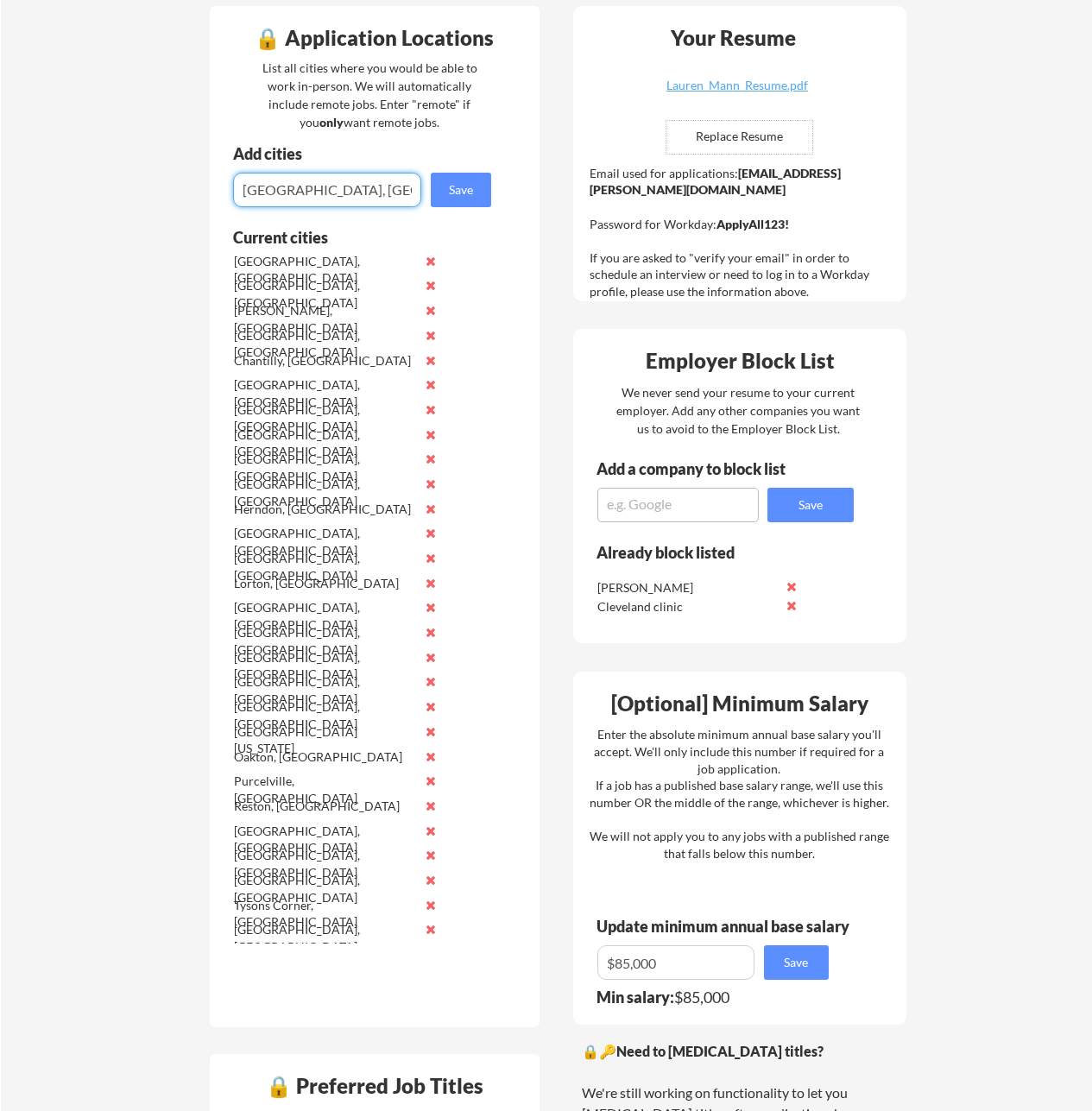
type input "[GEOGRAPHIC_DATA], [GEOGRAPHIC_DATA]"
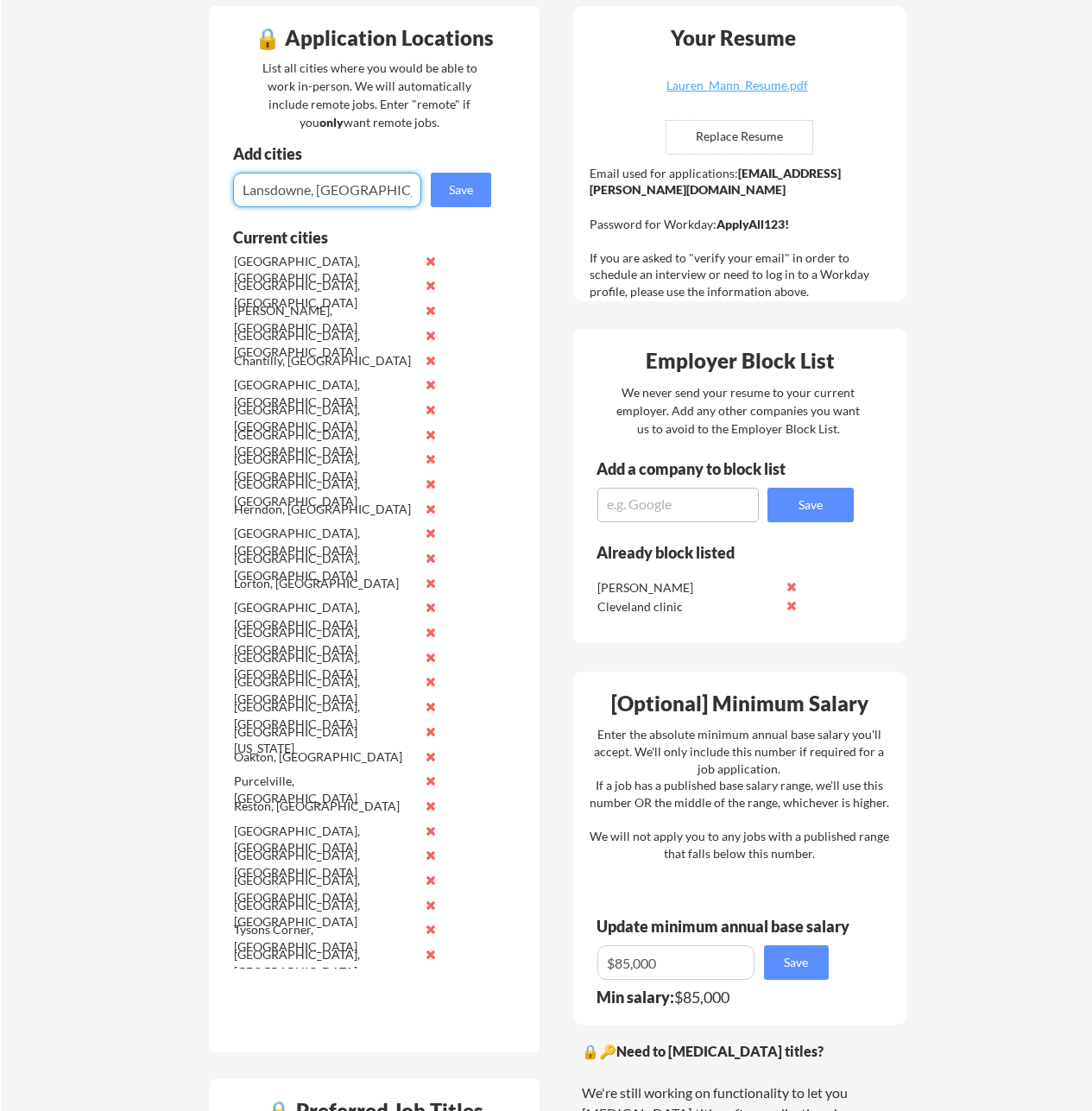
type input "Lansdowne, [GEOGRAPHIC_DATA]"
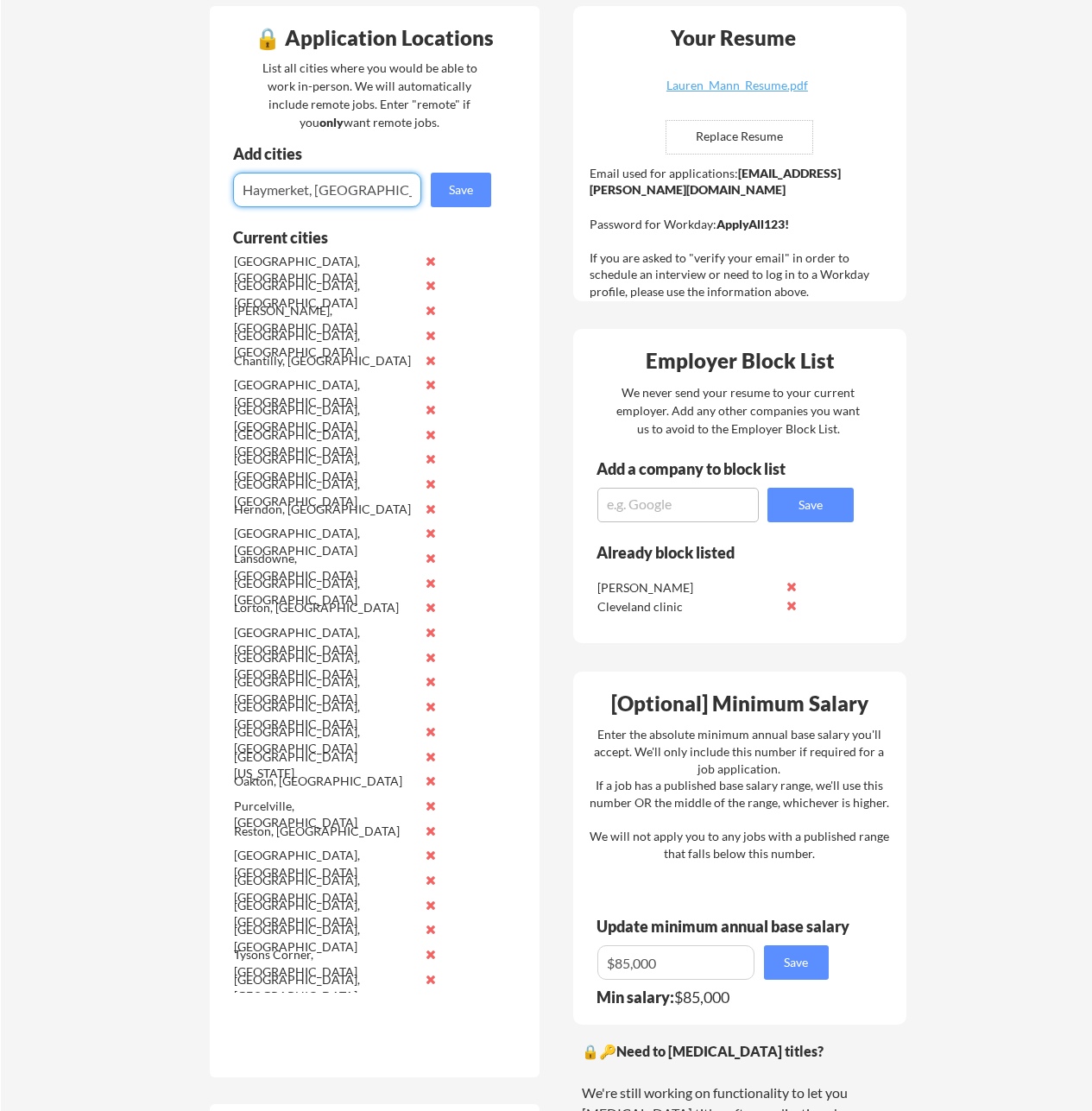
type input "Haymerket, [GEOGRAPHIC_DATA]"
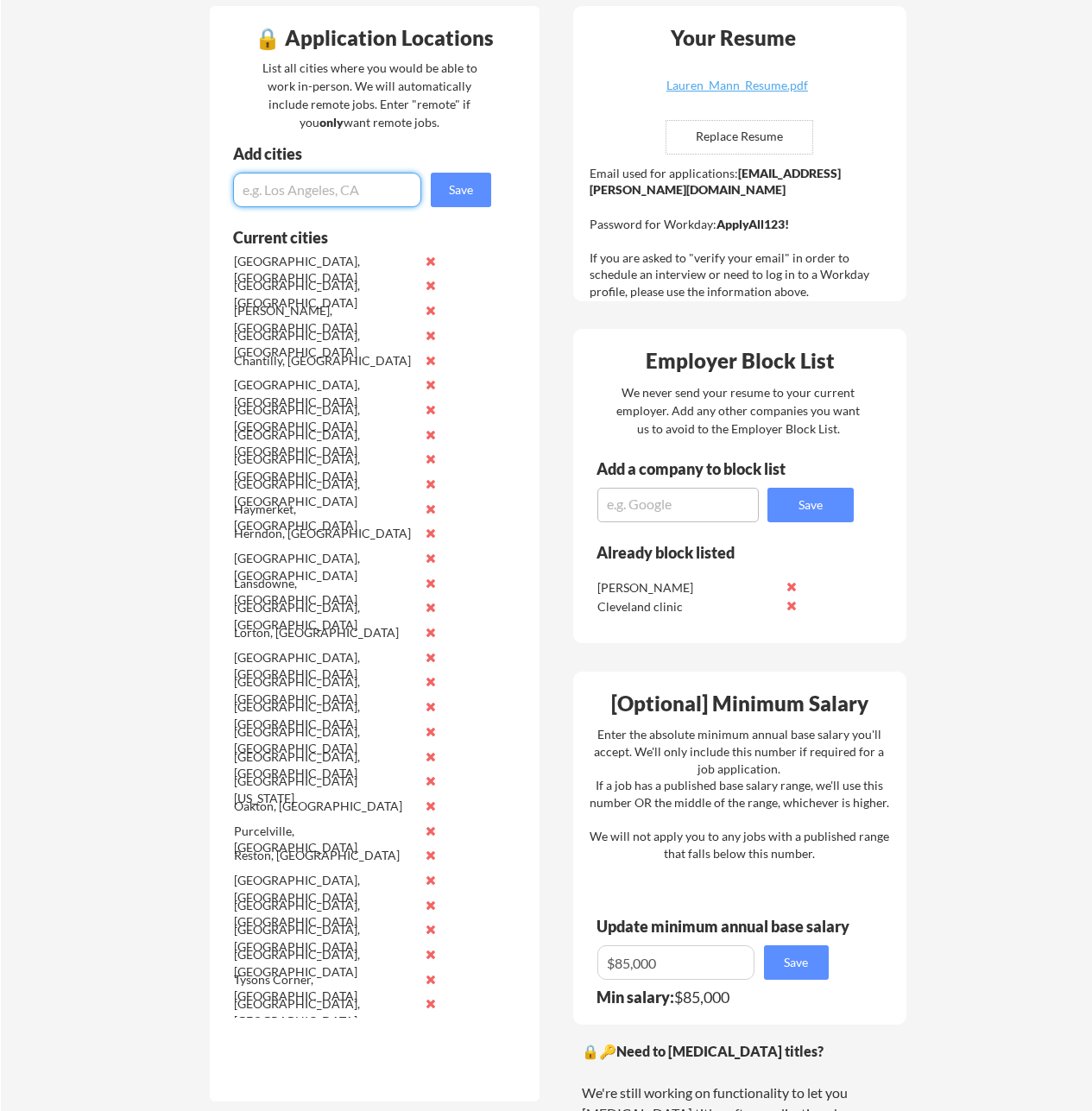
click at [432, 510] on button at bounding box center [430, 508] width 13 height 13
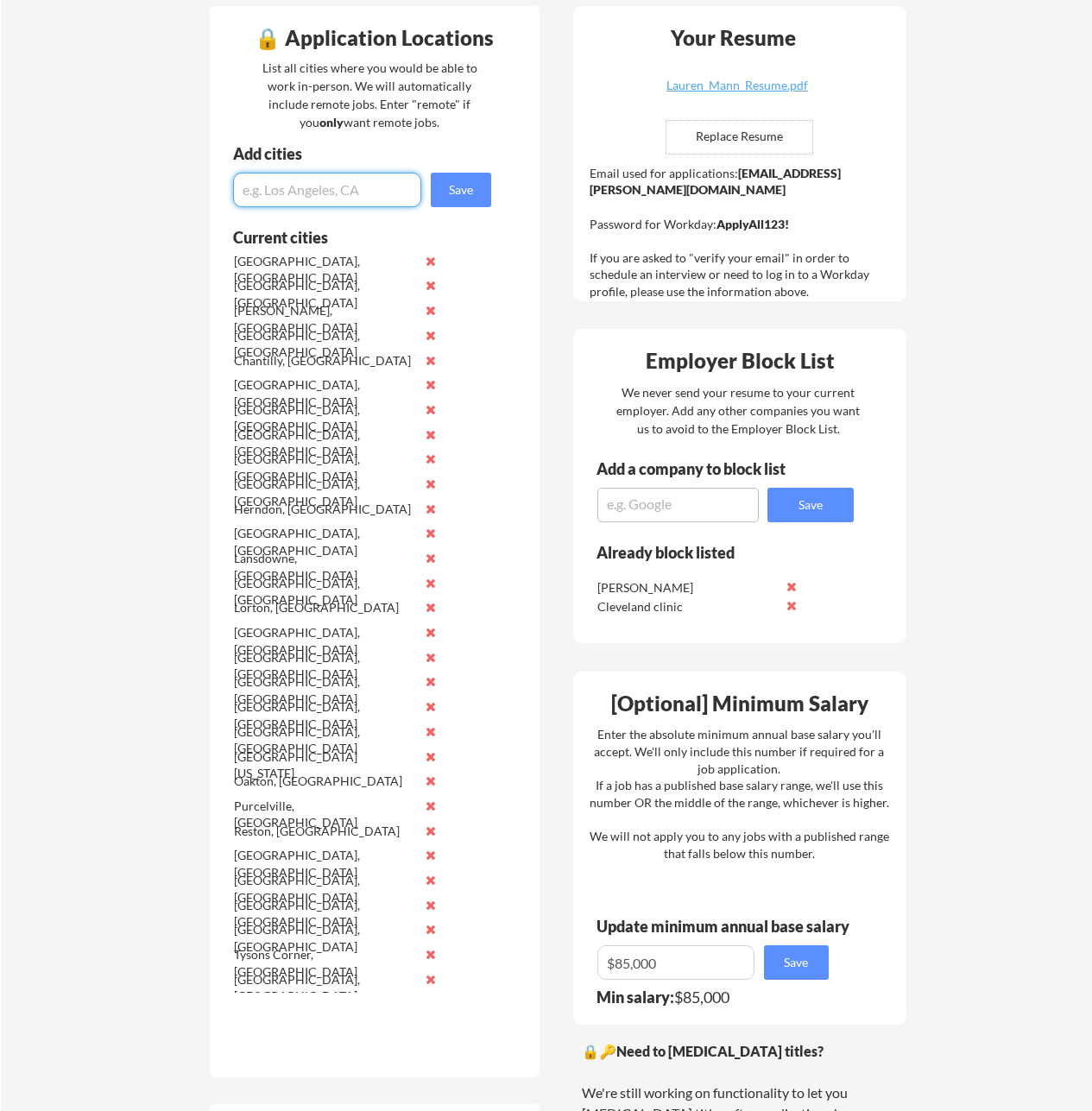
click at [343, 185] on input "input" at bounding box center [326, 189] width 188 height 34
type input "[GEOGRAPHIC_DATA], [GEOGRAPHIC_DATA]"
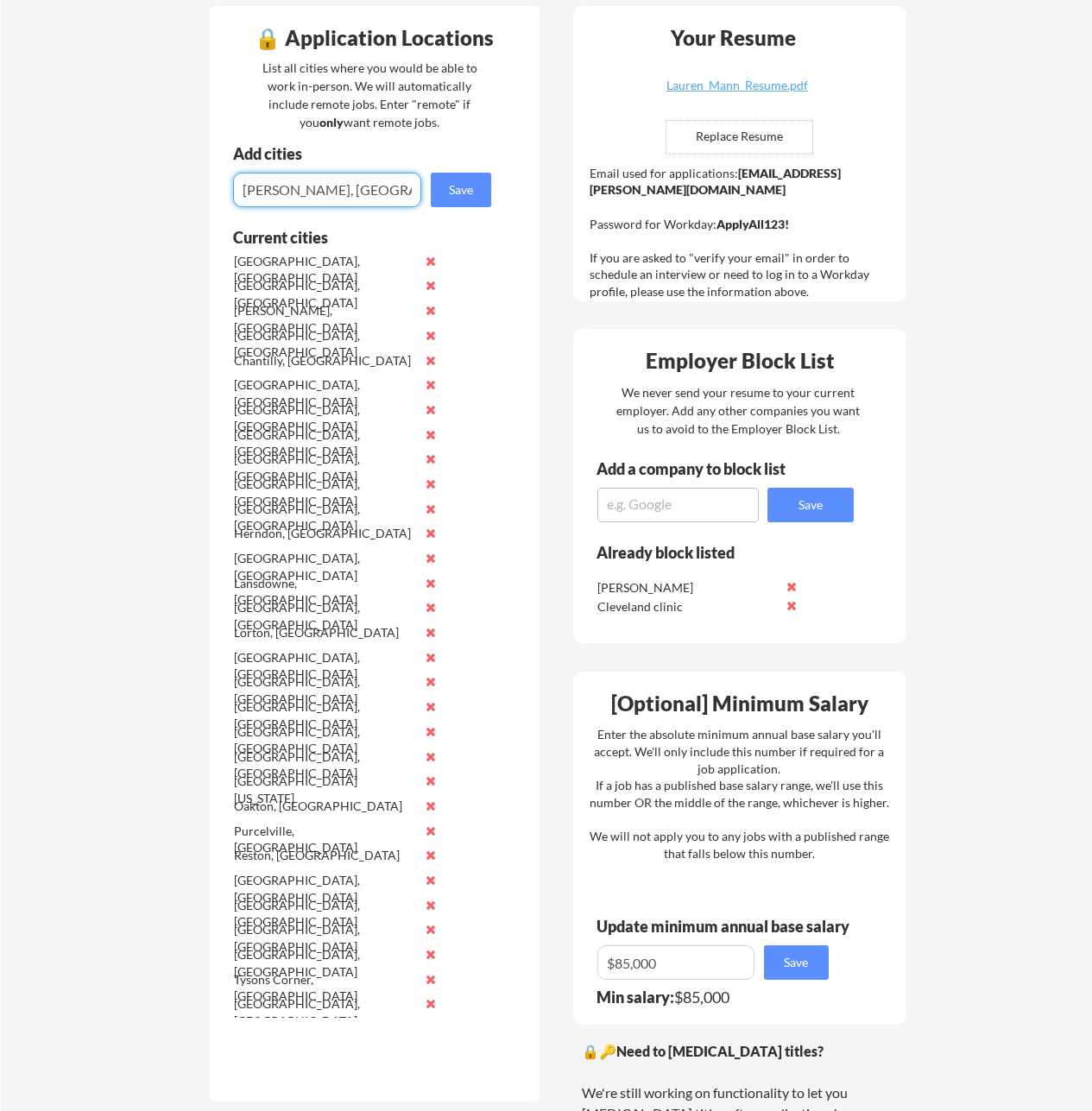
type input "[PERSON_NAME], [GEOGRAPHIC_DATA]"
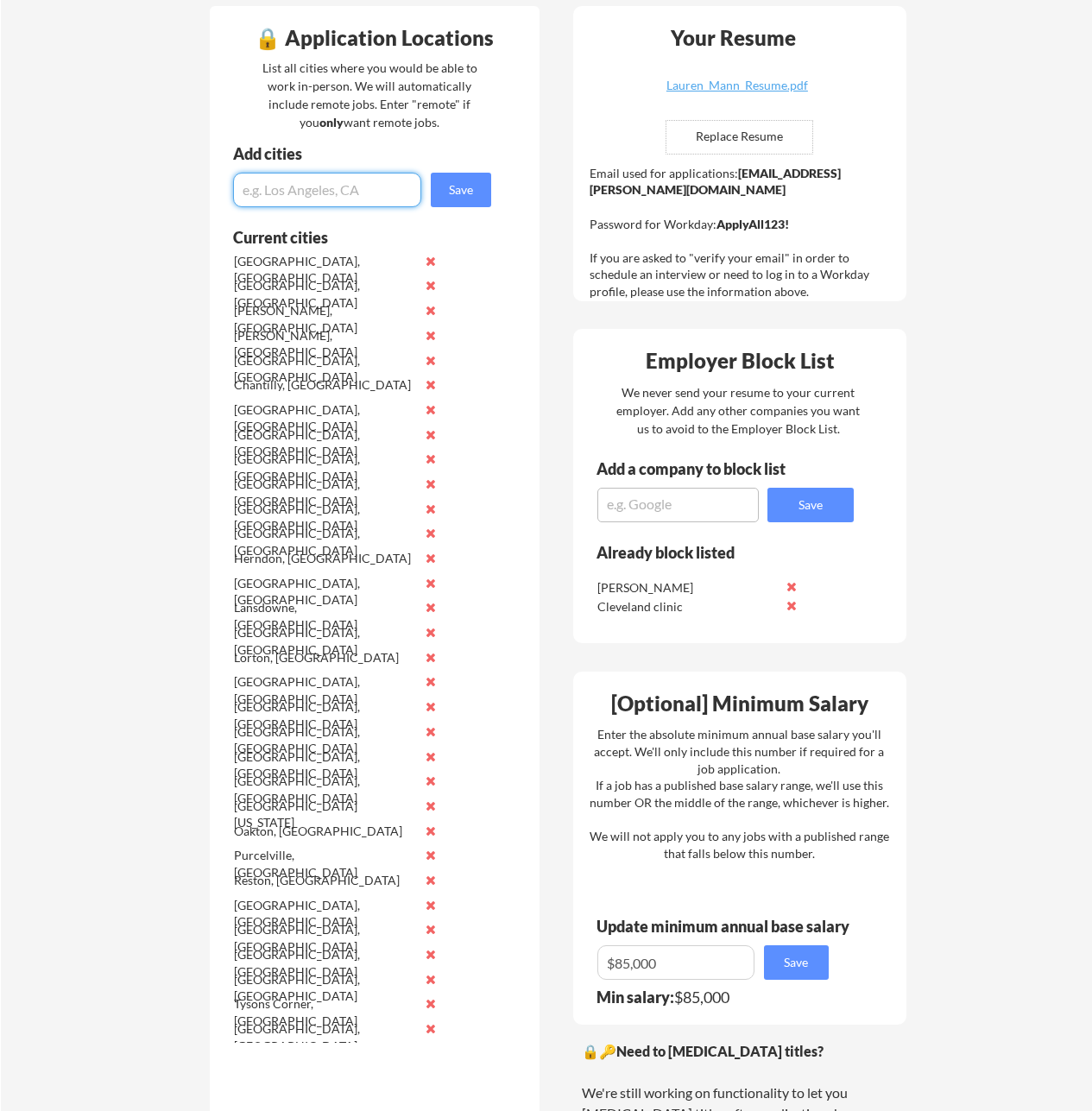
click at [337, 183] on input "input" at bounding box center [326, 189] width 188 height 34
type input "[US_STATE], D.C."
drag, startPoint x: 451, startPoint y: 194, endPoint x: 504, endPoint y: 186, distance: 53.6
click at [451, 194] on button "Save" at bounding box center [460, 189] width 60 height 34
click at [293, 187] on input "input" at bounding box center [326, 189] width 188 height 34
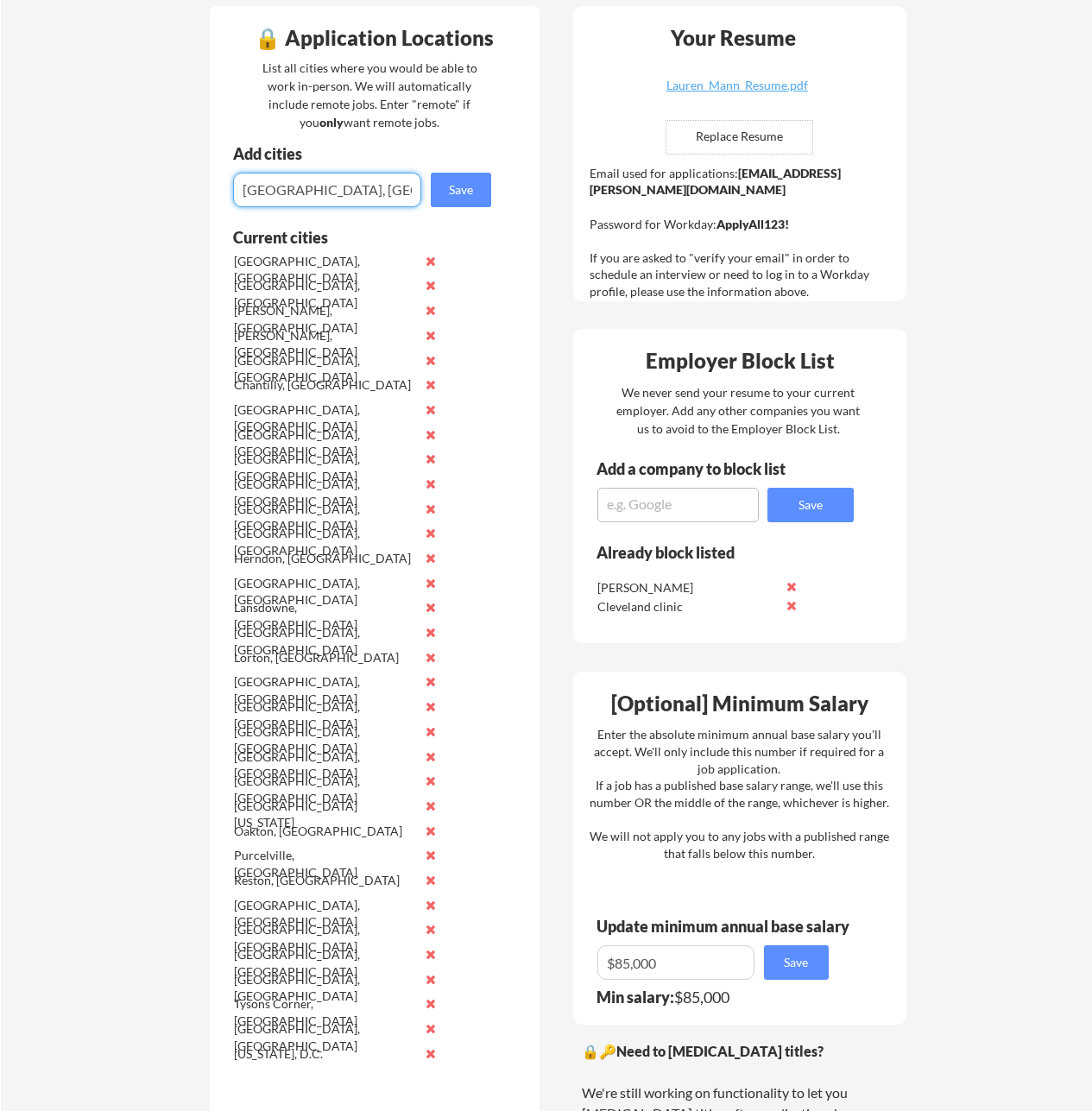
type input "[GEOGRAPHIC_DATA], [GEOGRAPHIC_DATA]"
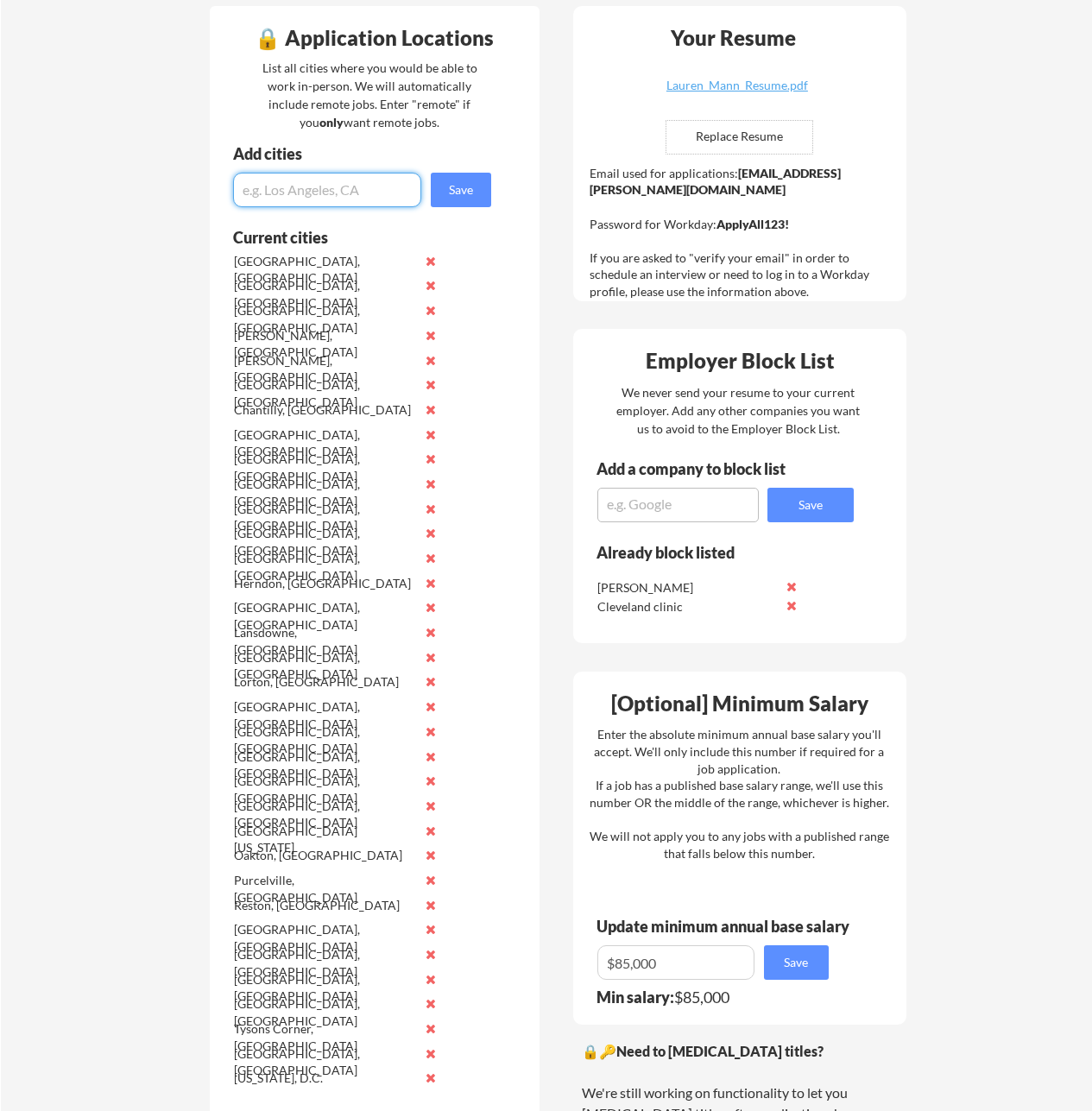
click at [298, 185] on input "input" at bounding box center [326, 189] width 188 height 34
type input "[PERSON_NAME] Crossroads, [GEOGRAPHIC_DATA]"
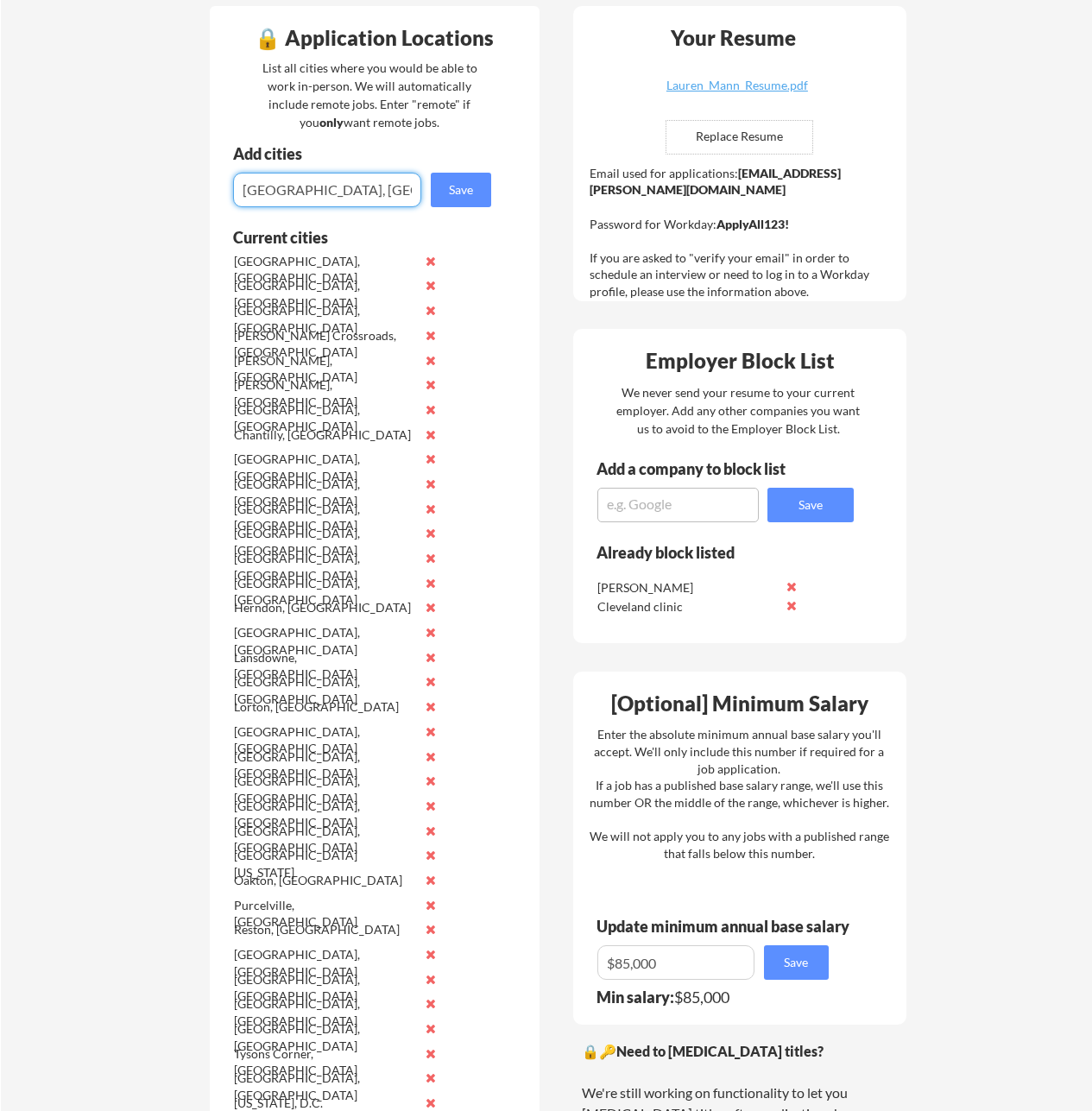
type input "[GEOGRAPHIC_DATA], [GEOGRAPHIC_DATA]"
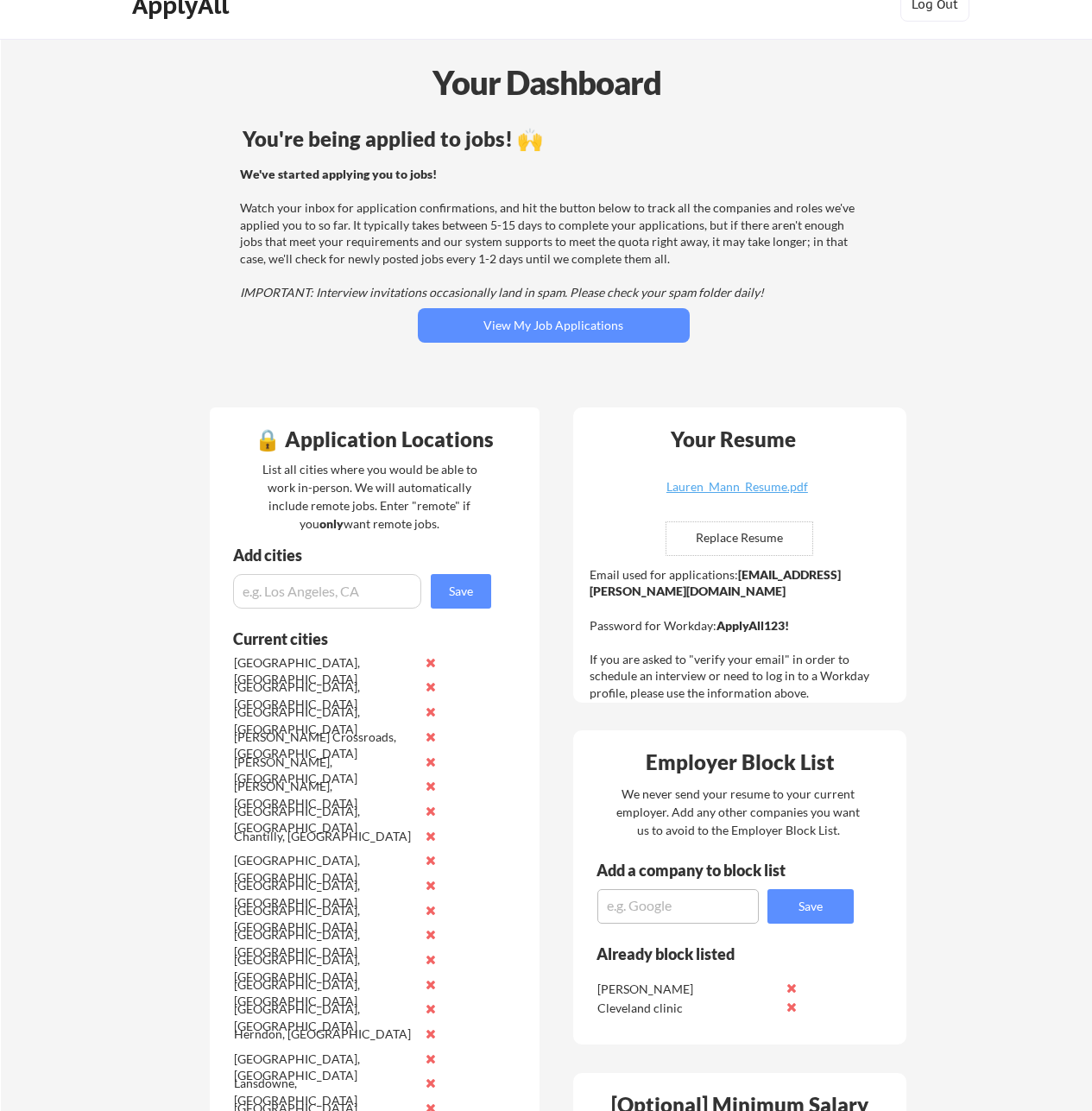
scroll to position [0, 0]
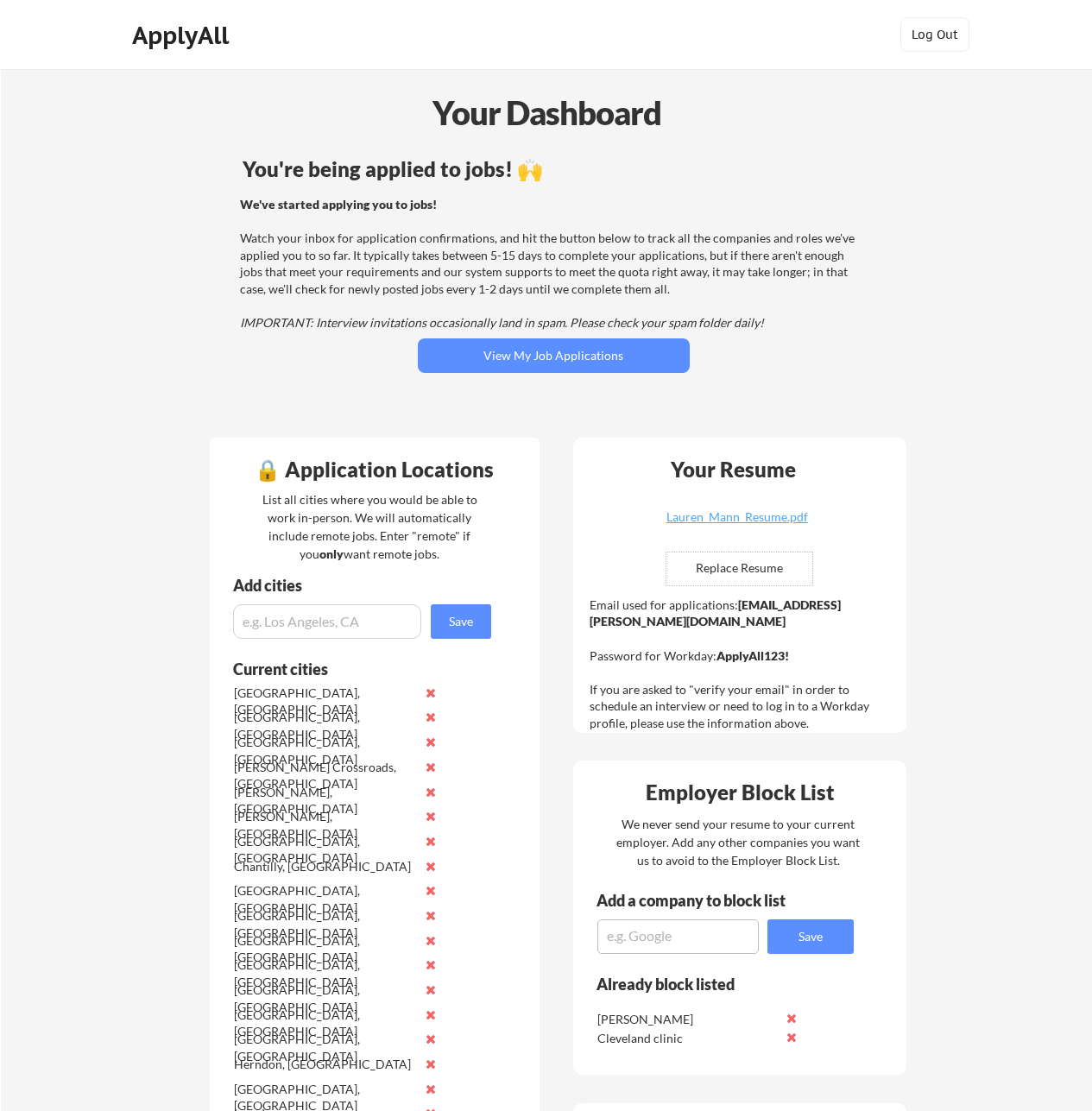
click at [312, 616] on input "input" at bounding box center [326, 621] width 188 height 34
type input "[GEOGRAPHIC_DATA], [GEOGRAPHIC_DATA]"
click at [462, 611] on button "Save" at bounding box center [460, 621] width 60 height 34
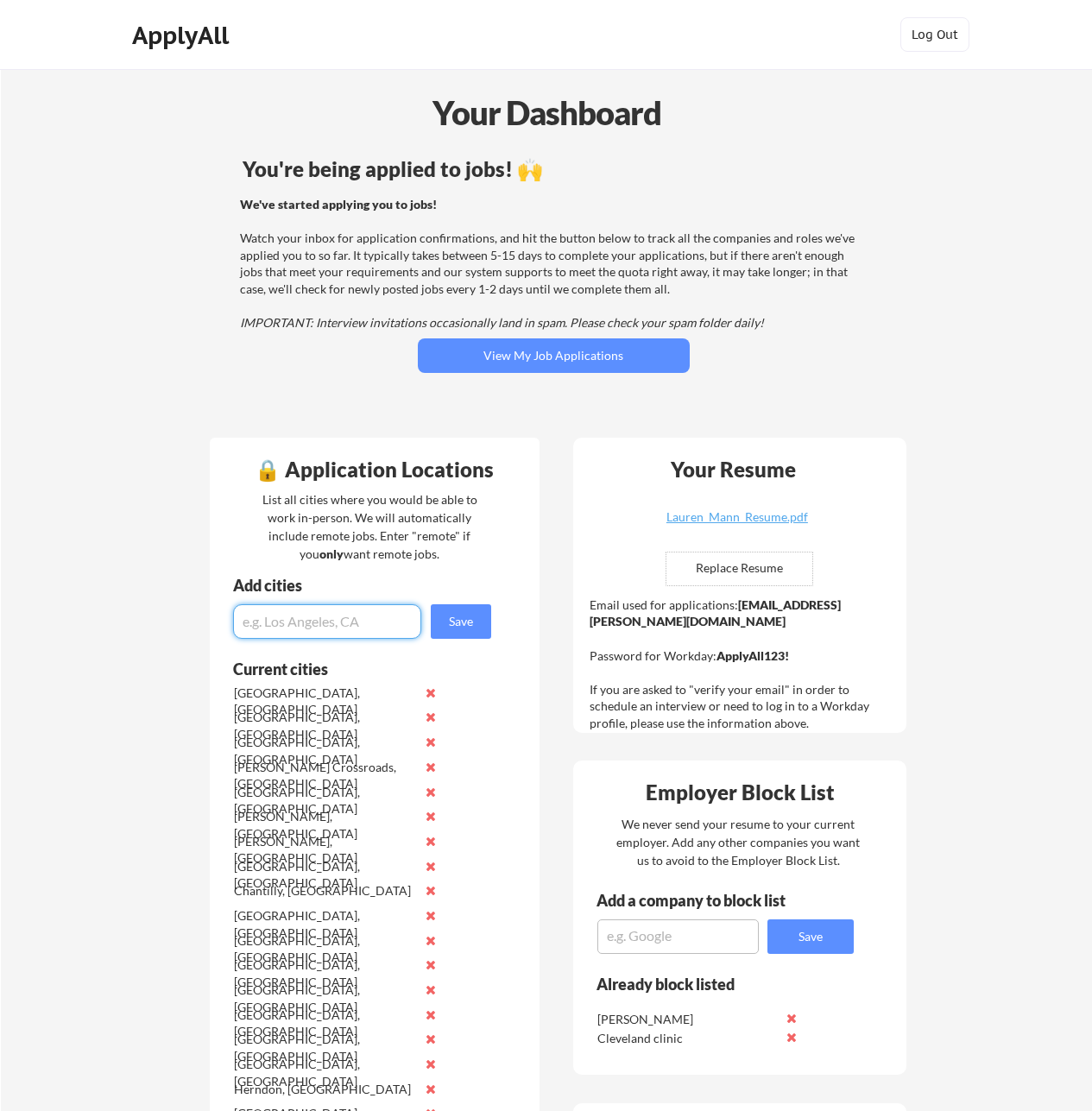
click at [310, 625] on input "input" at bounding box center [326, 621] width 188 height 34
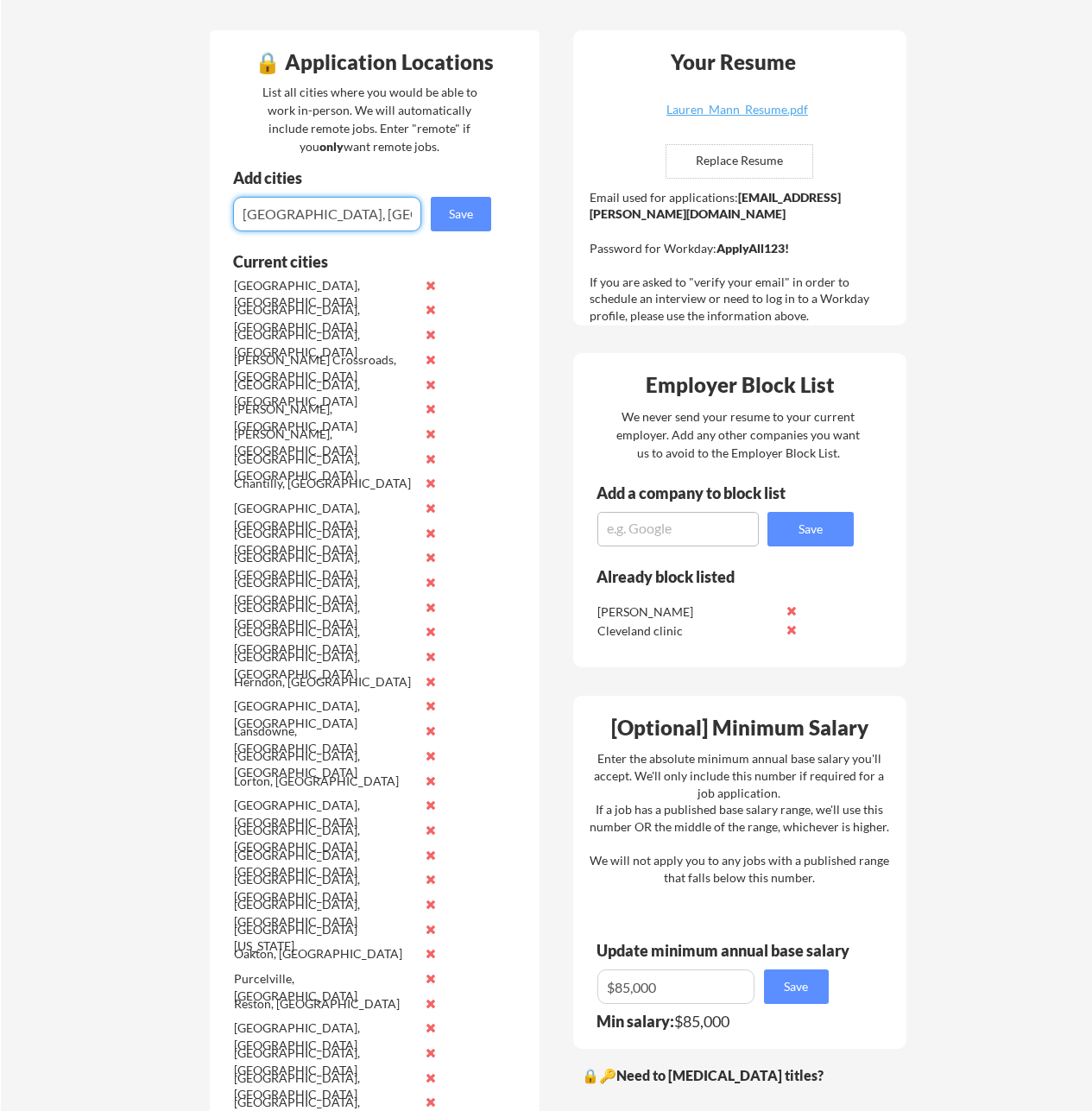
scroll to position [259, 0]
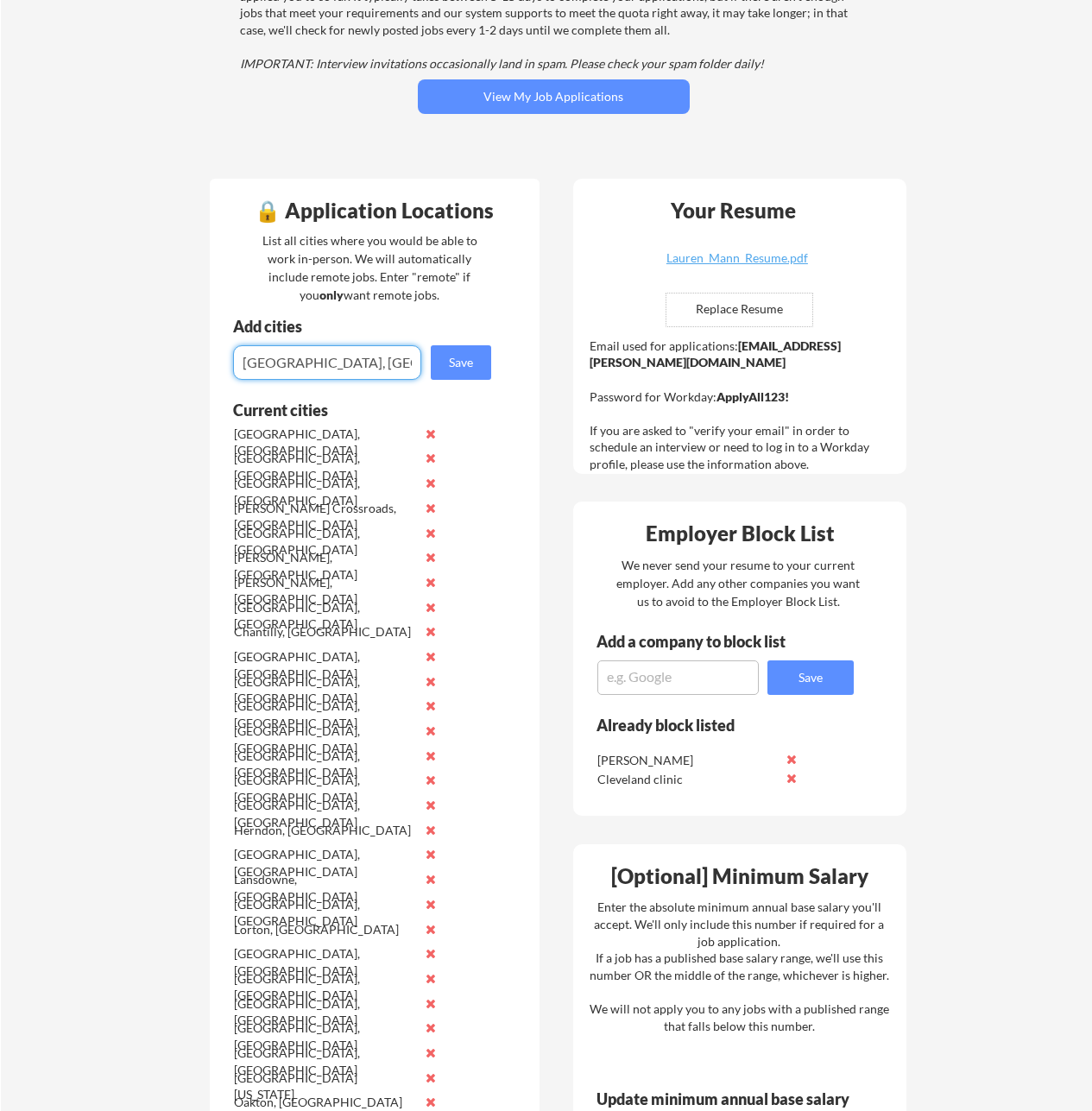
drag, startPoint x: 340, startPoint y: 367, endPoint x: 197, endPoint y: 367, distance: 143.0
drag, startPoint x: 354, startPoint y: 368, endPoint x: 311, endPoint y: 361, distance: 43.6
click at [311, 361] on input "input" at bounding box center [326, 362] width 188 height 34
type input "Annandale, [GEOGRAPHIC_DATA]"
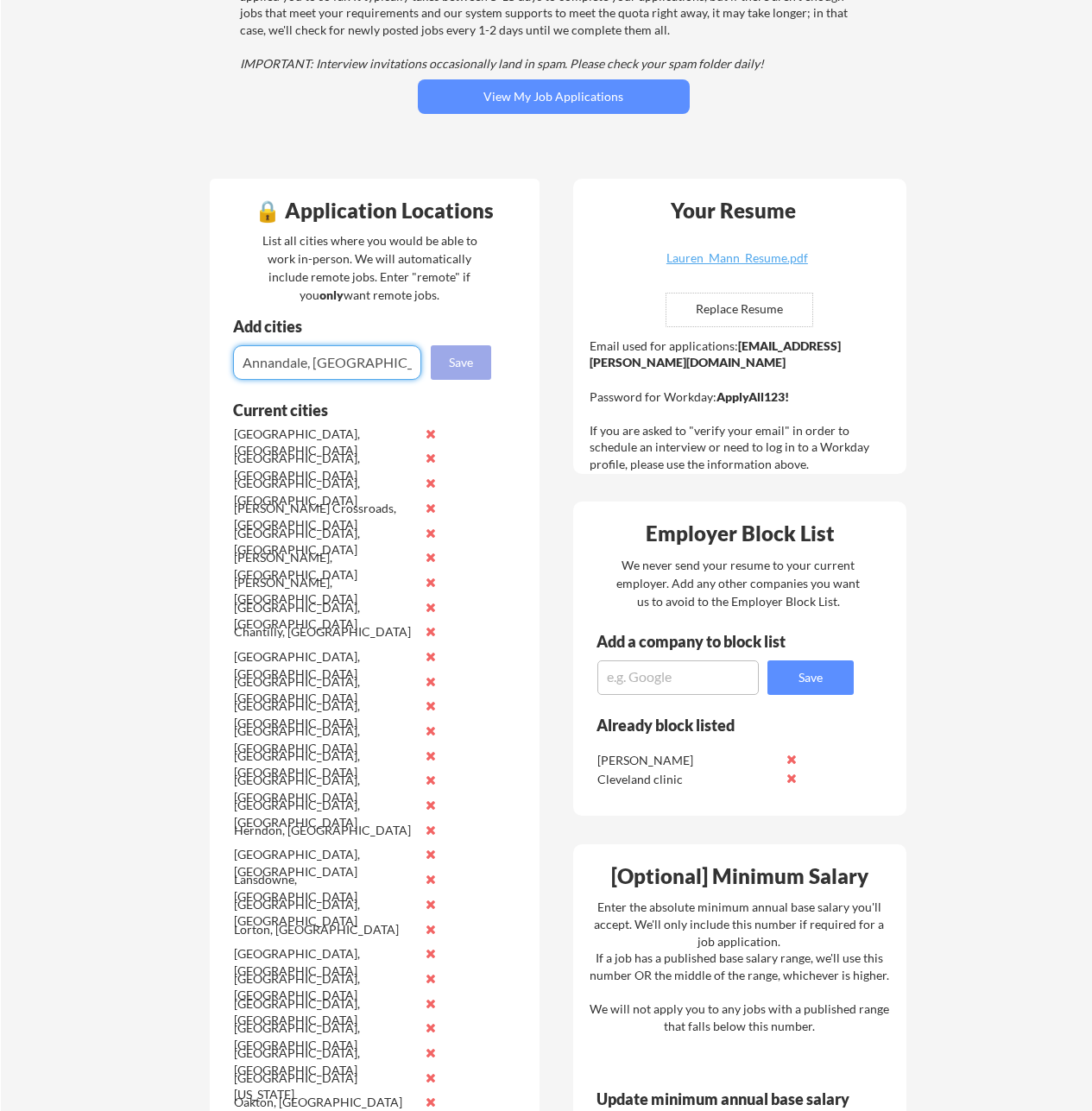
click at [453, 366] on button "Save" at bounding box center [460, 362] width 60 height 34
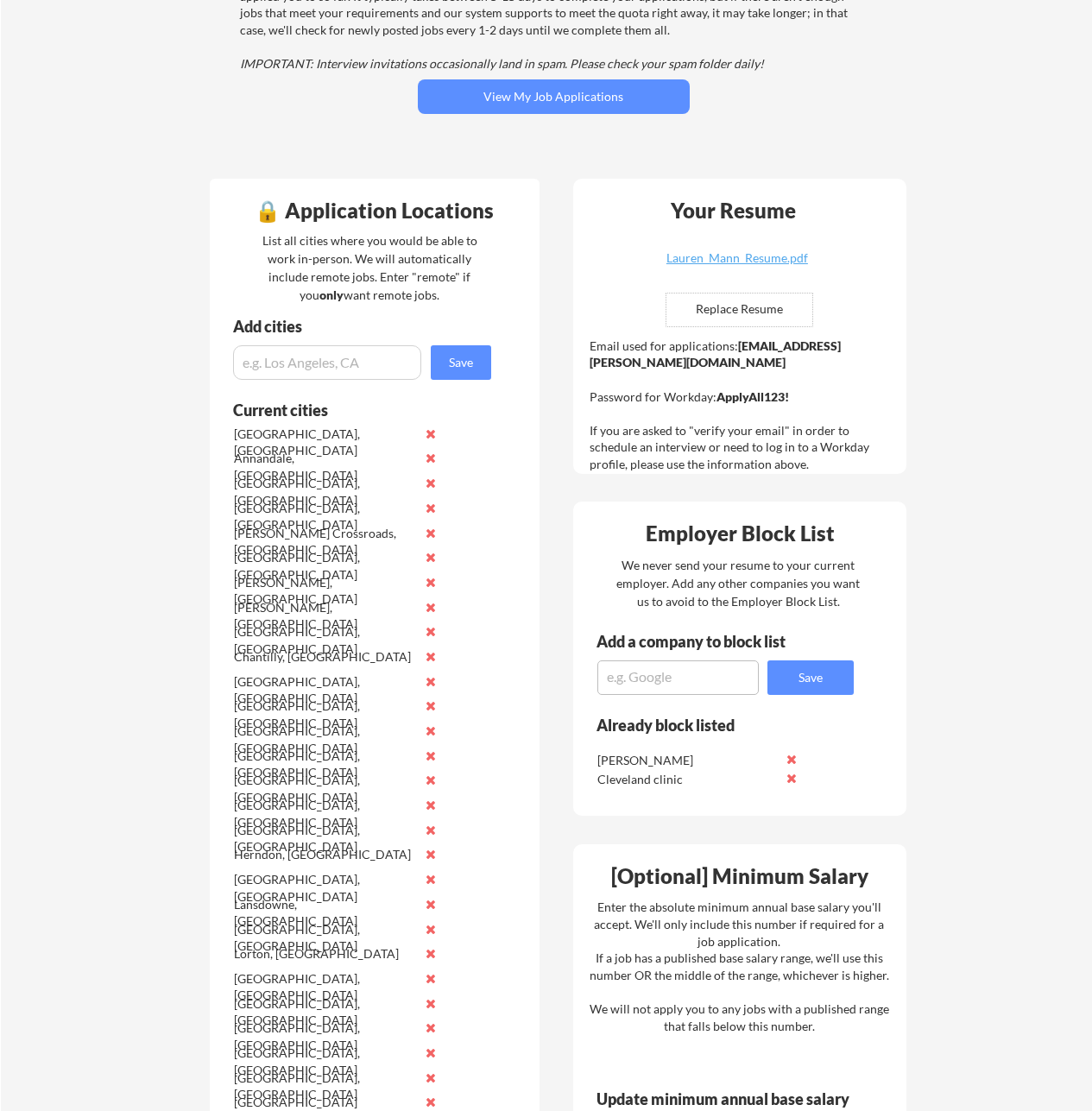
click at [277, 360] on input "input" at bounding box center [326, 362] width 188 height 34
type input "[PERSON_NAME][GEOGRAPHIC_DATA], [GEOGRAPHIC_DATA]"
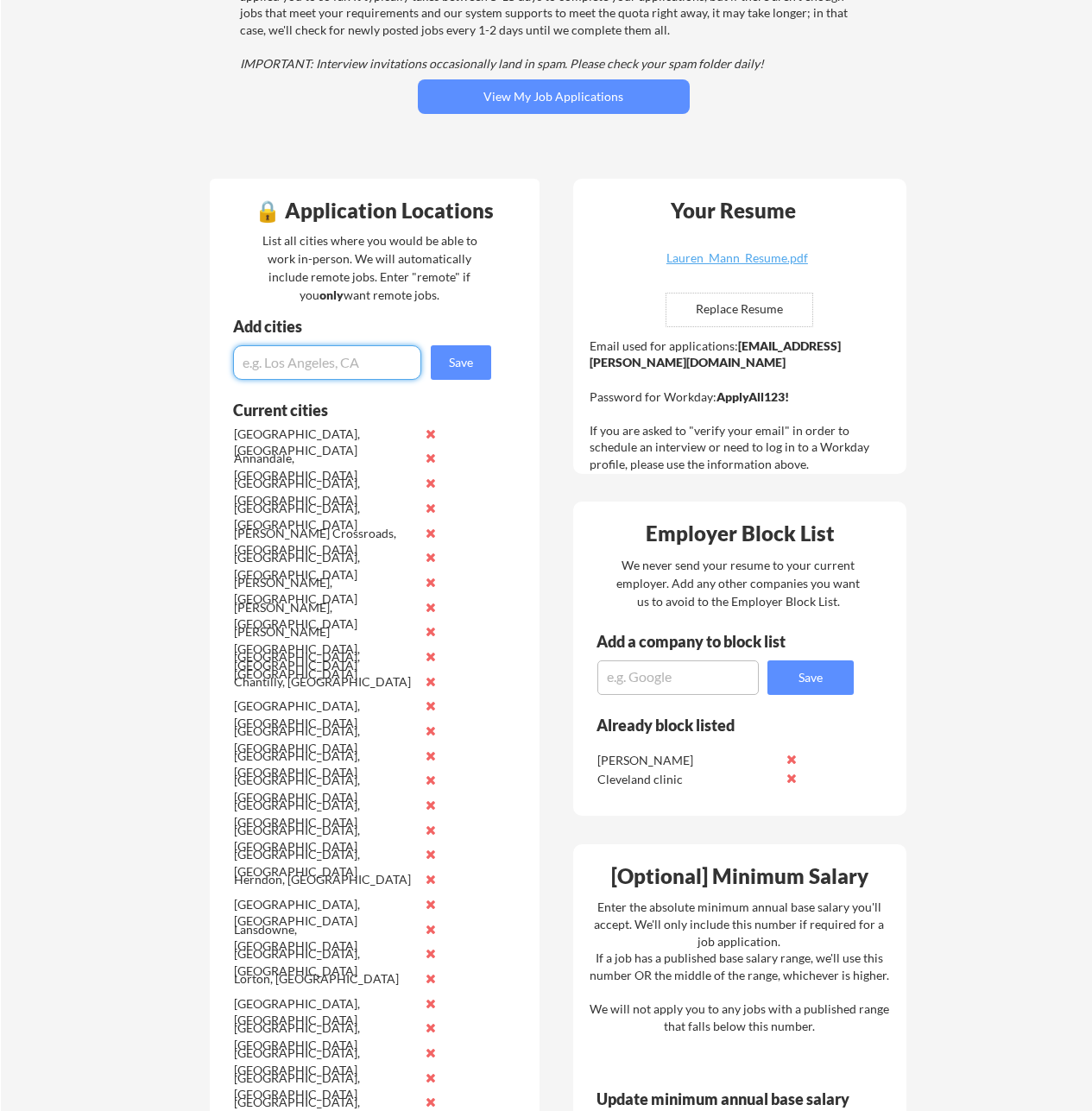
click at [294, 366] on input "input" at bounding box center [326, 362] width 188 height 34
click at [326, 365] on input "input" at bounding box center [326, 362] width 188 height 34
type input "Potomac, [GEOGRAPHIC_DATA]"
click at [458, 372] on button "Save" at bounding box center [460, 362] width 60 height 34
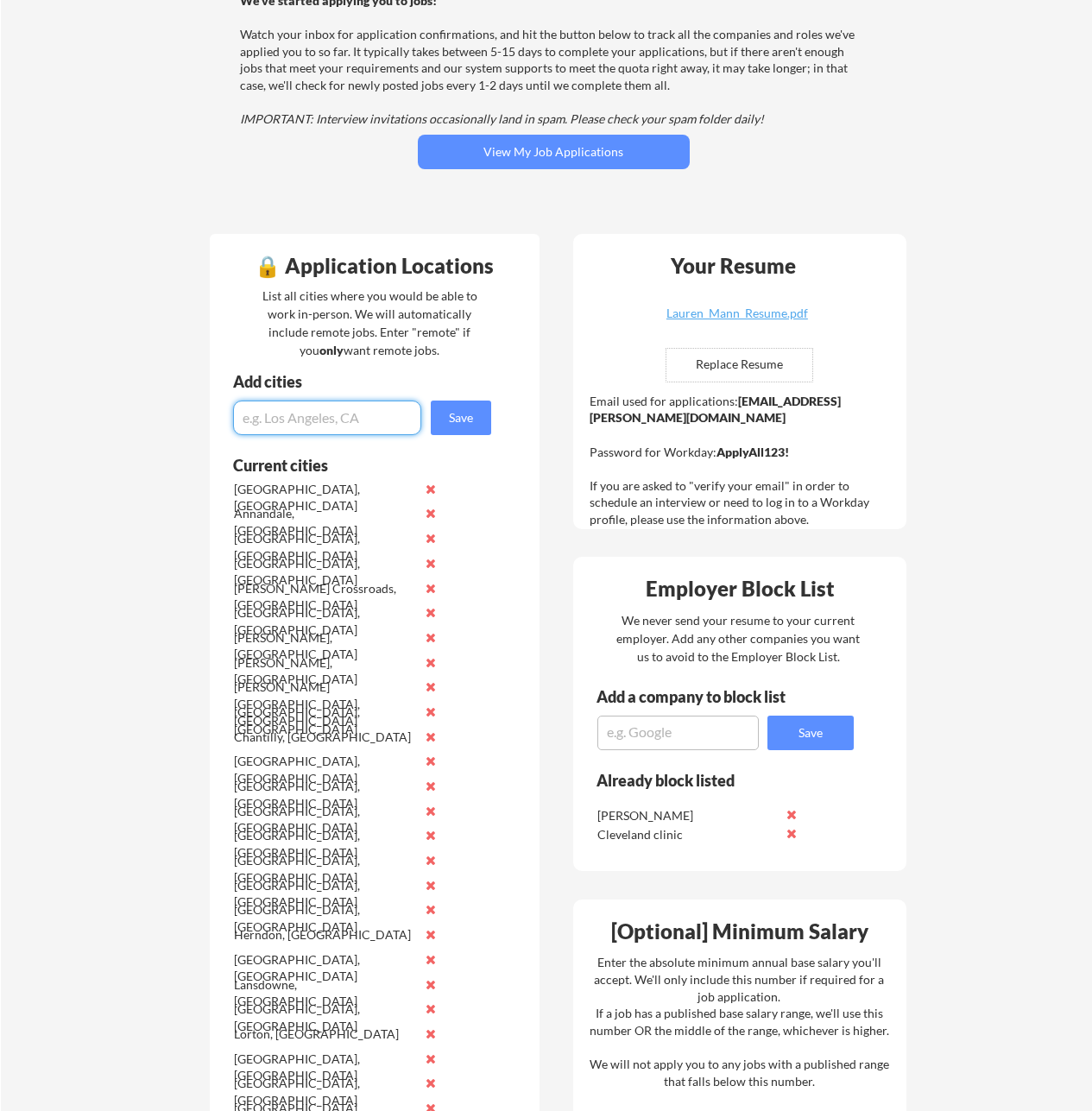
scroll to position [0, 0]
